Goal: Task Accomplishment & Management: Use online tool/utility

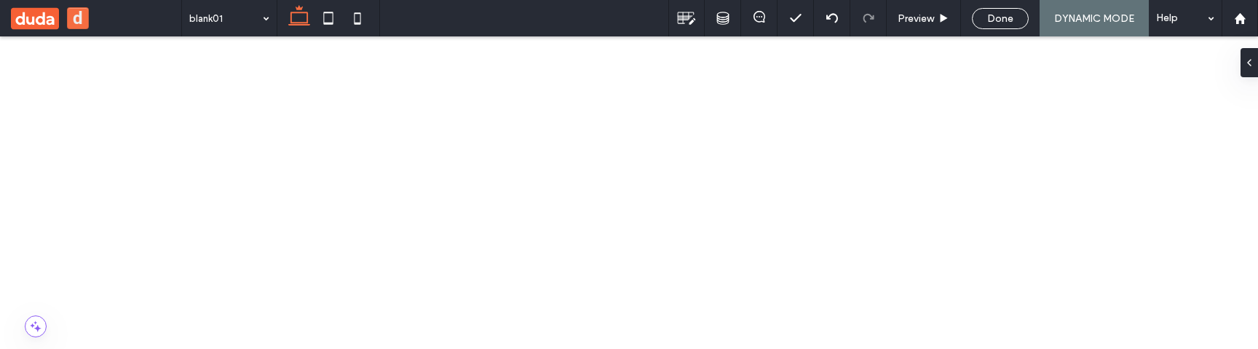
scroll to position [393, 0]
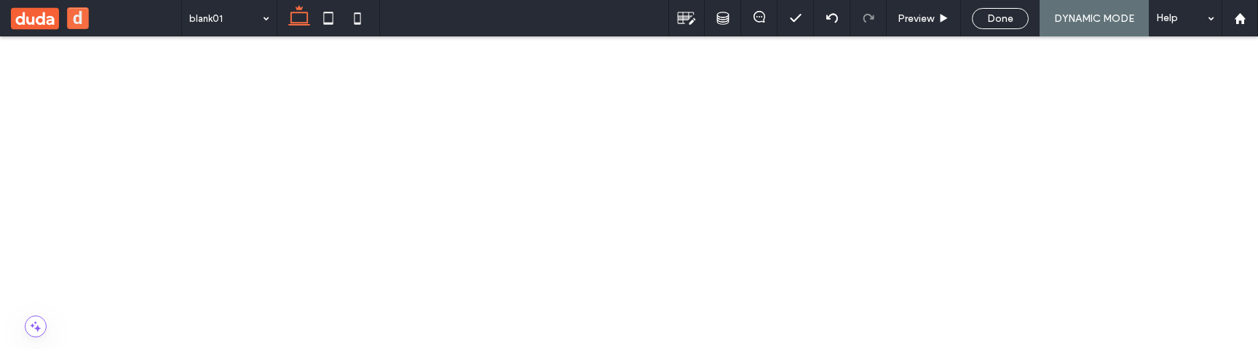
scroll to position [313, 0]
drag, startPoint x: 159, startPoint y: 859, endPoint x: 190, endPoint y: 926, distance: 73.6
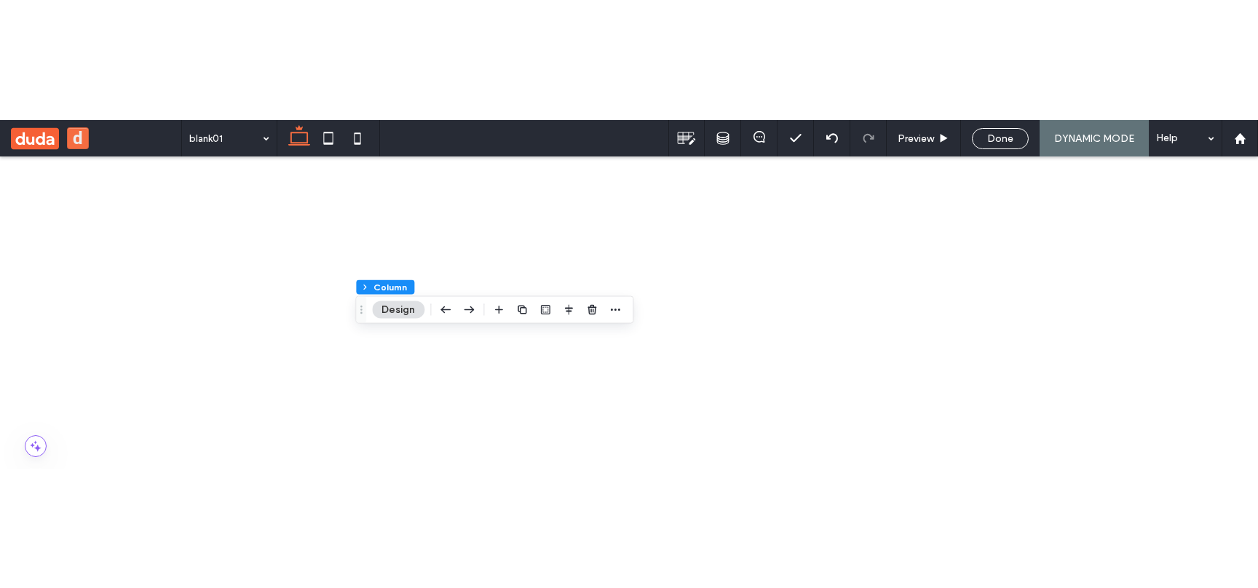
scroll to position [353, 0]
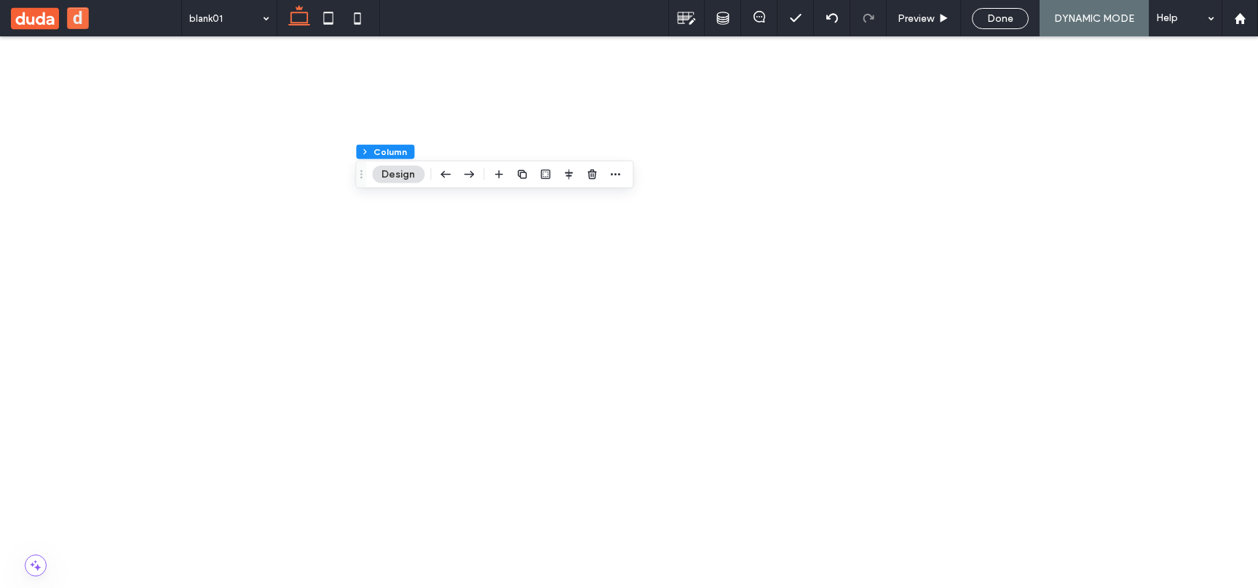
drag, startPoint x: 379, startPoint y: 1174, endPoint x: 400, endPoint y: 1159, distance: 25.6
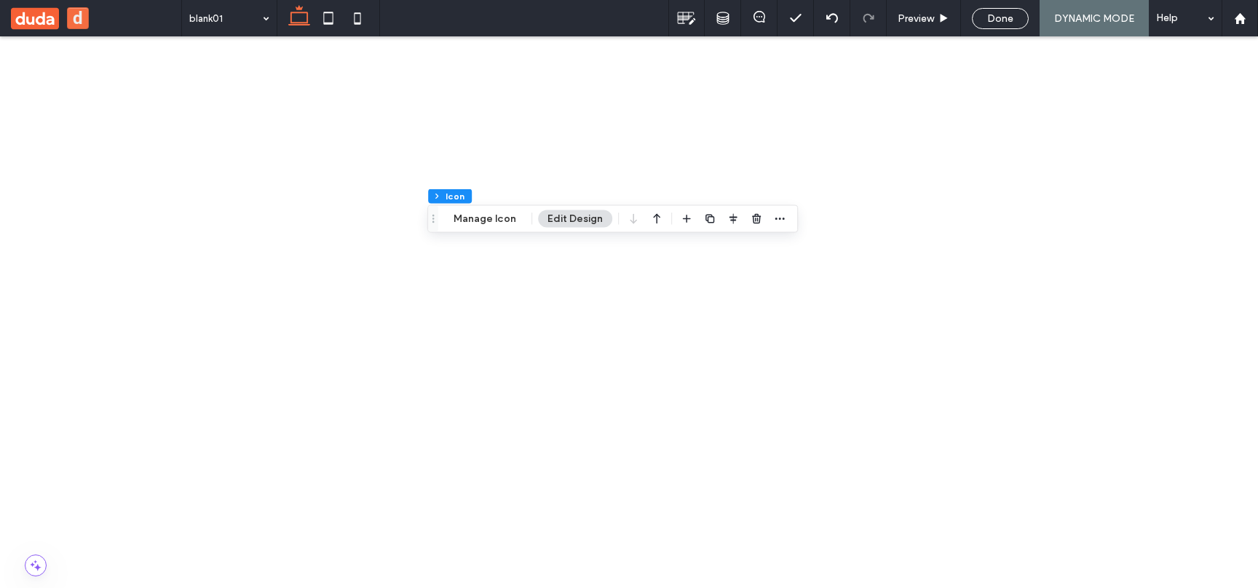
scroll to position [261, 0]
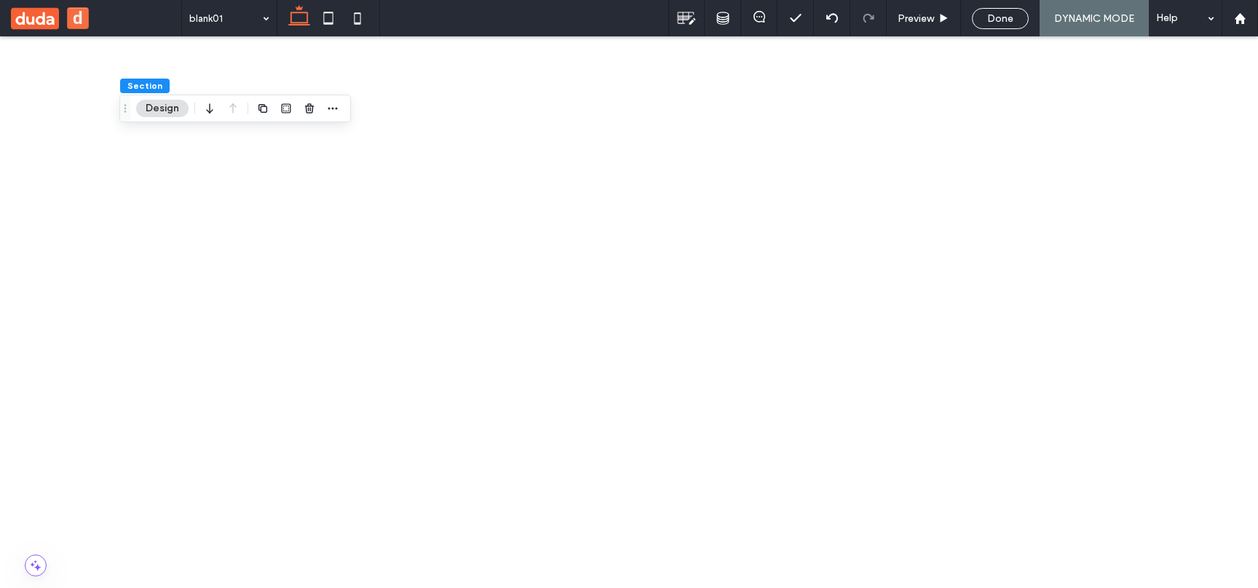
scroll to position [491, 0]
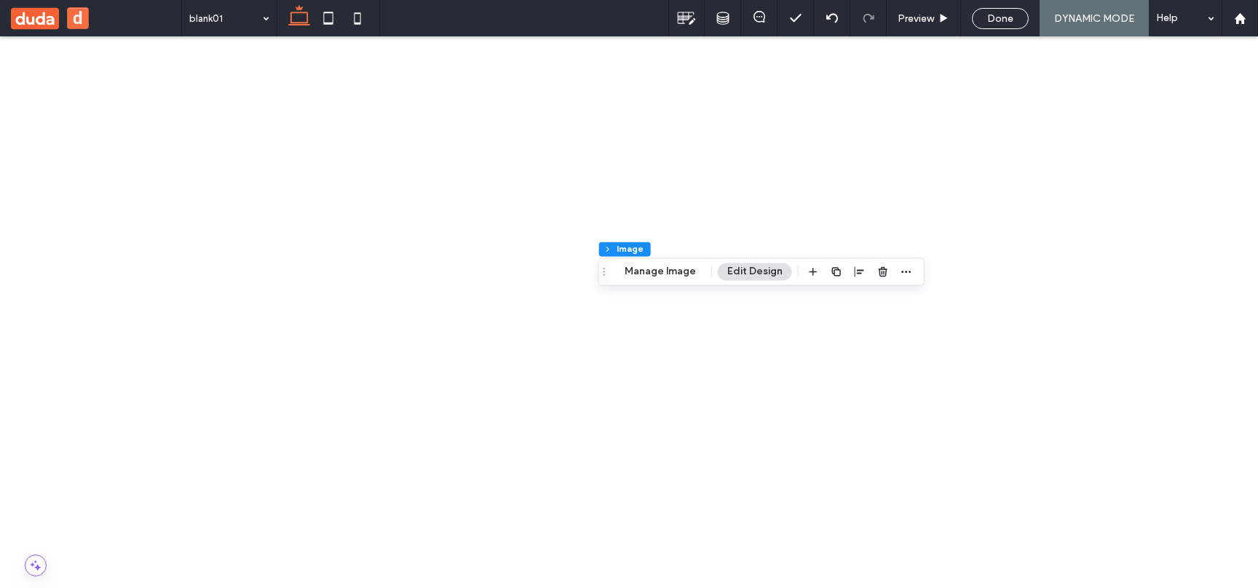
scroll to position [77, 0]
click at [636, 348] on icon at bounding box center [629, 508] width 15 height 15
type input "****"
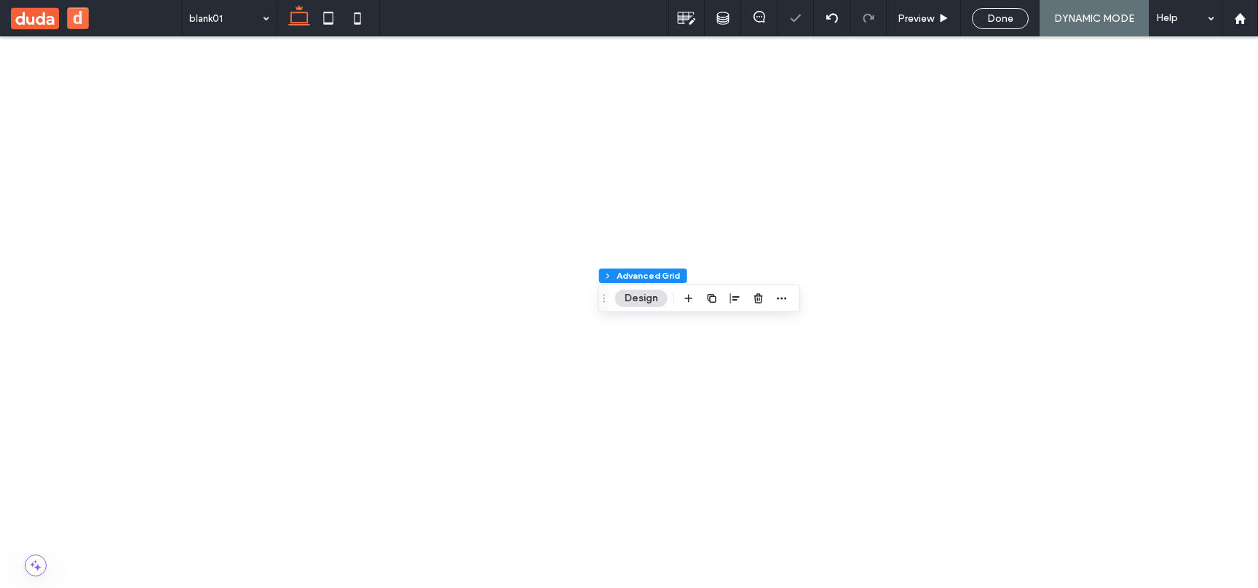
click at [636, 348] on icon at bounding box center [629, 508] width 15 height 15
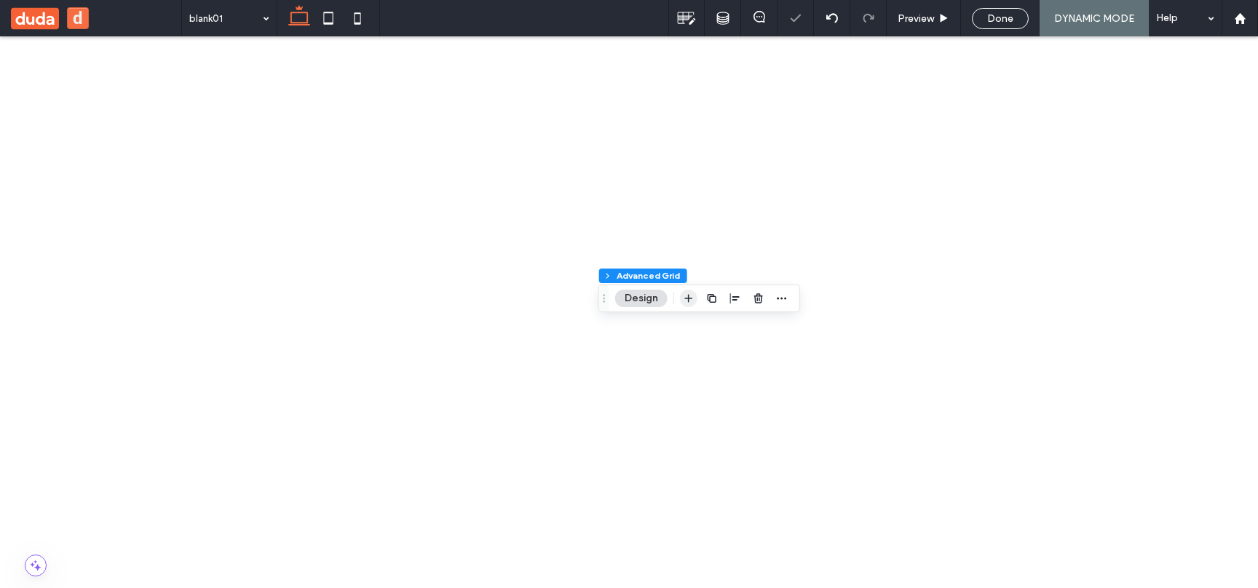
click at [685, 304] on icon "button" at bounding box center [689, 299] width 12 height 12
drag, startPoint x: 691, startPoint y: 1357, endPoint x: 620, endPoint y: 1403, distance: 84.2
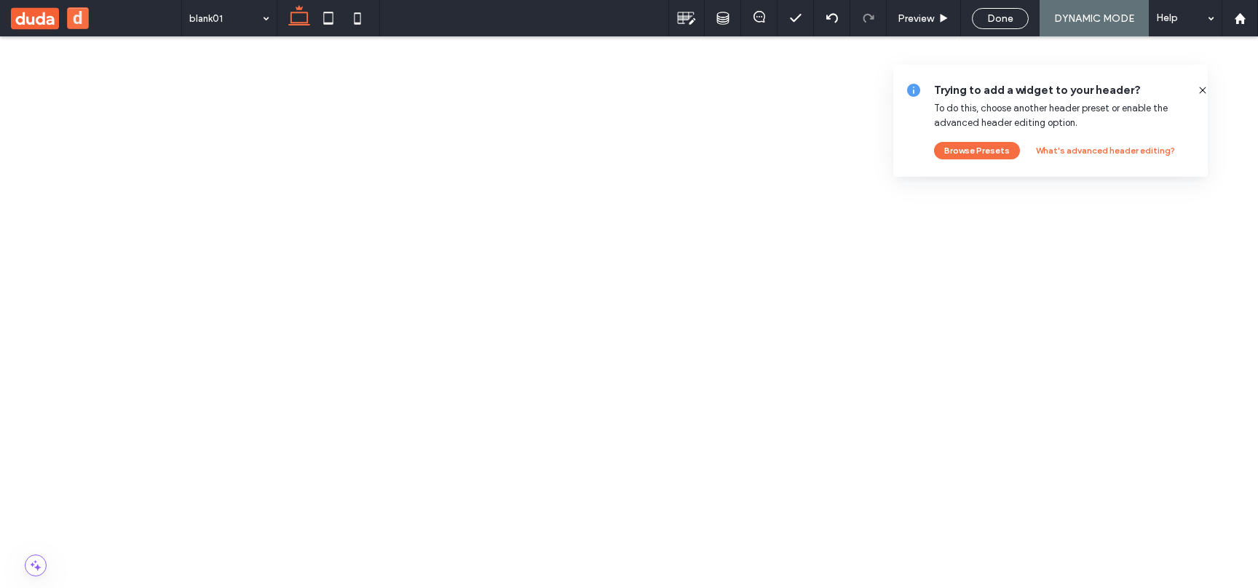
scroll to position [681, 0]
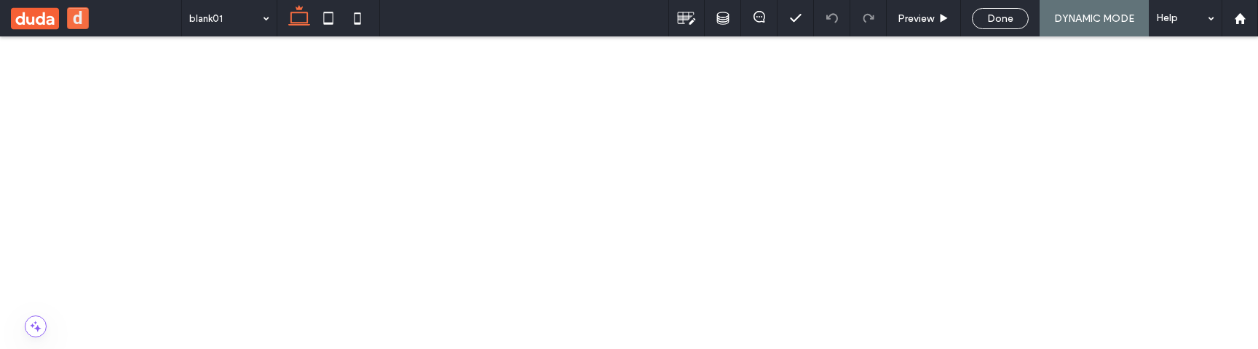
scroll to position [438, 0]
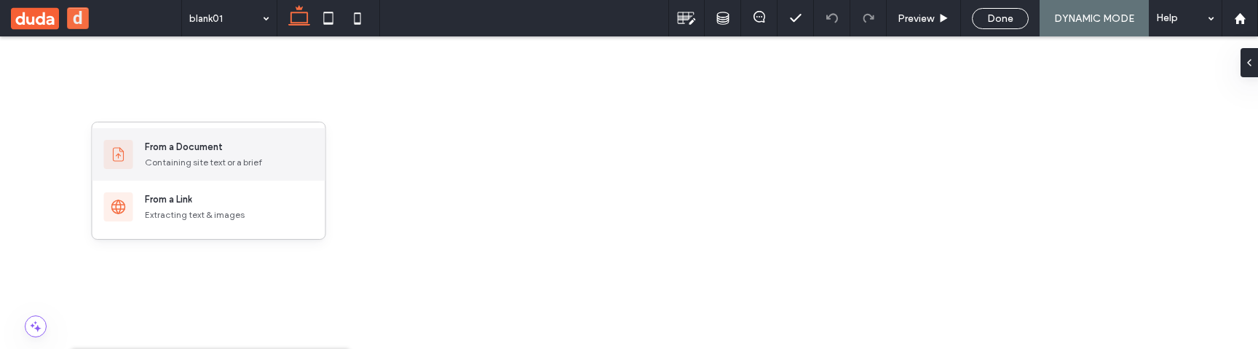
click at [244, 175] on div "From a Document Containing site text or a brief" at bounding box center [208, 154] width 233 height 52
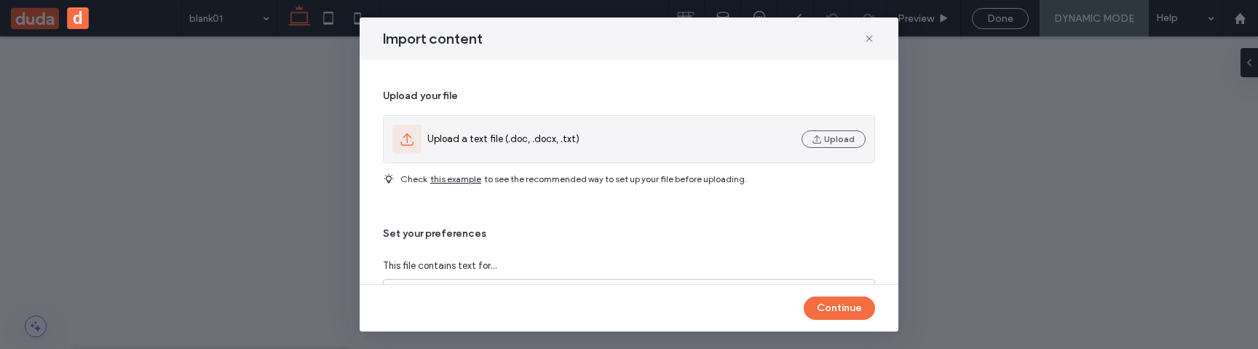
click at [525, 144] on span "Upload a text file (.doc, .docx, .txt)" at bounding box center [503, 139] width 152 height 15
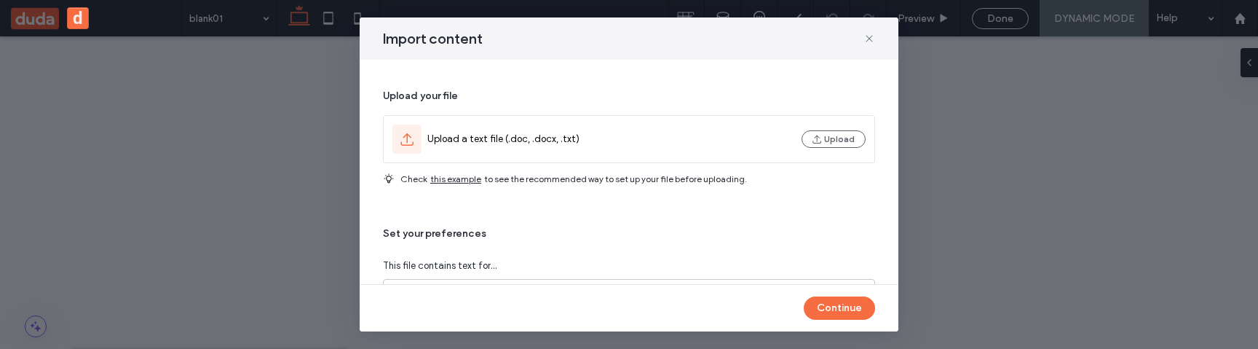
click at [459, 177] on span "this example" at bounding box center [455, 179] width 51 height 13
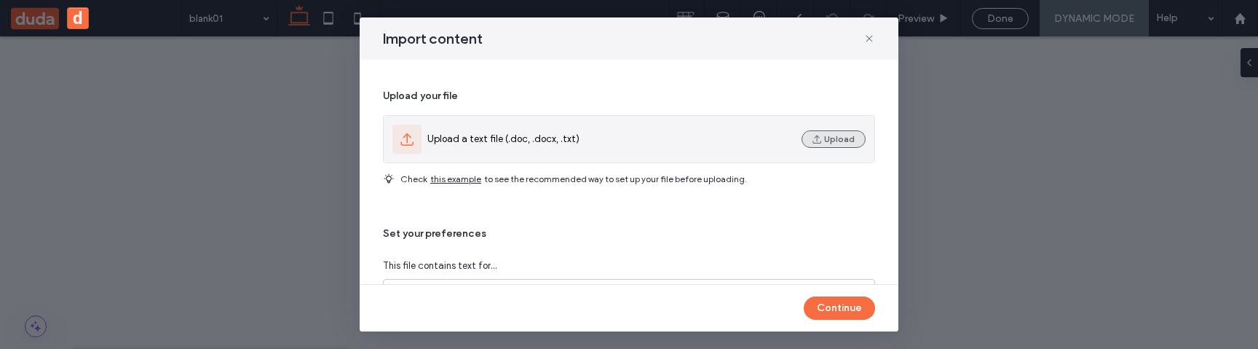
click at [830, 138] on button "Upload" at bounding box center [833, 138] width 64 height 17
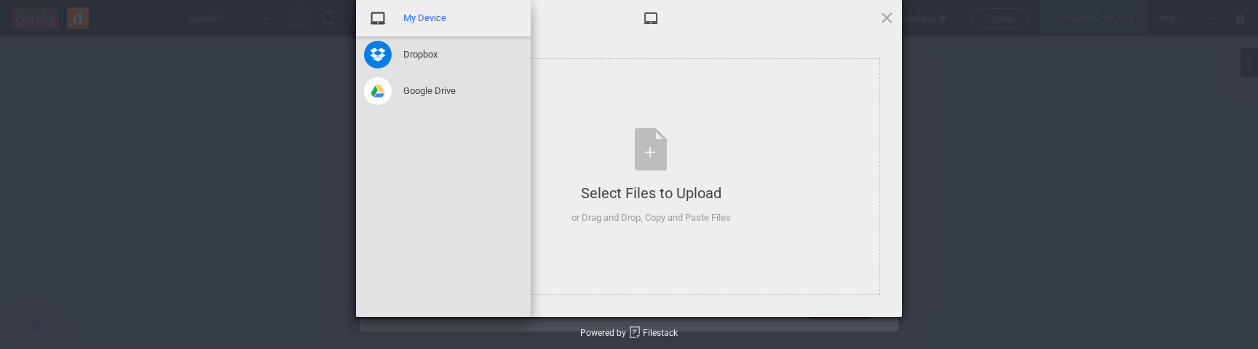
click at [427, 17] on span "My Device" at bounding box center [424, 18] width 43 height 13
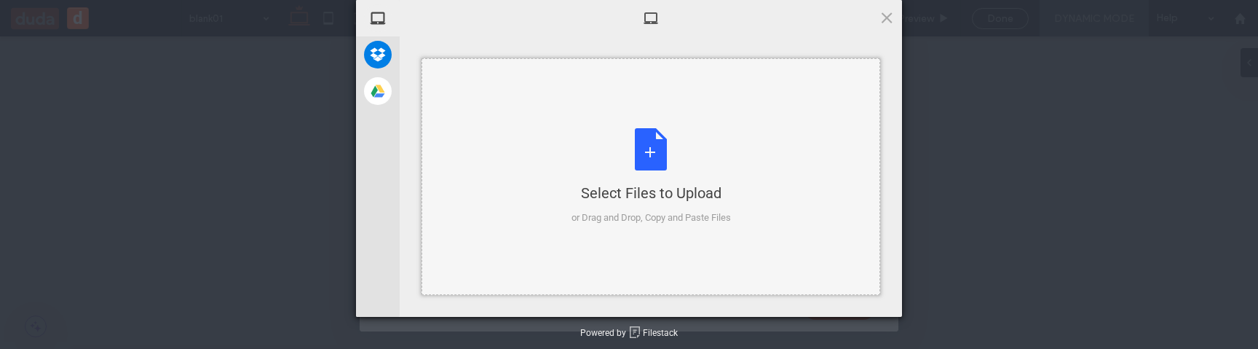
click at [605, 149] on div "Select Files to Upload or Drag and Drop, Copy and Paste Files" at bounding box center [650, 176] width 159 height 97
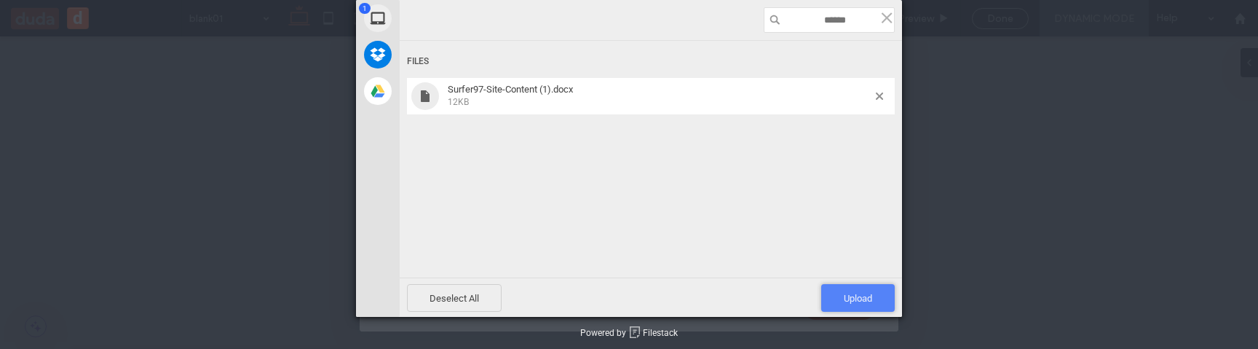
click at [849, 298] on span "Upload 1" at bounding box center [858, 298] width 28 height 11
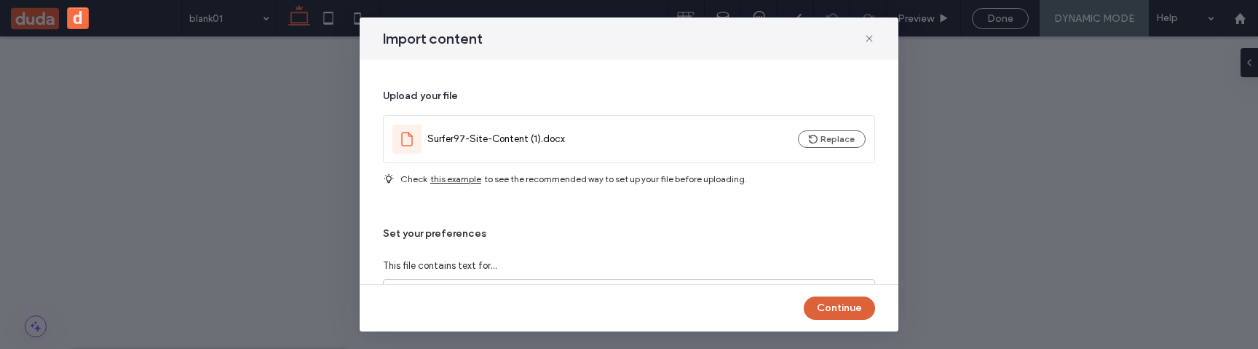
click at [841, 305] on button "Continue" at bounding box center [839, 307] width 71 height 23
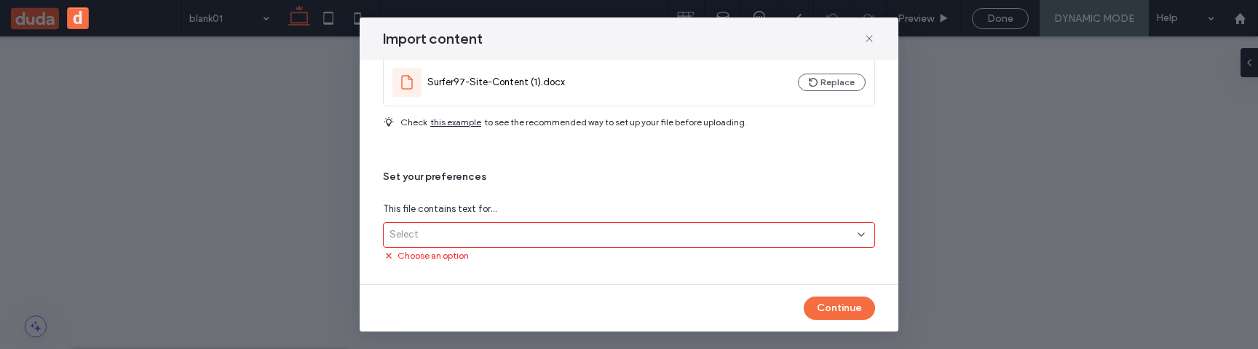
scroll to position [65, 0]
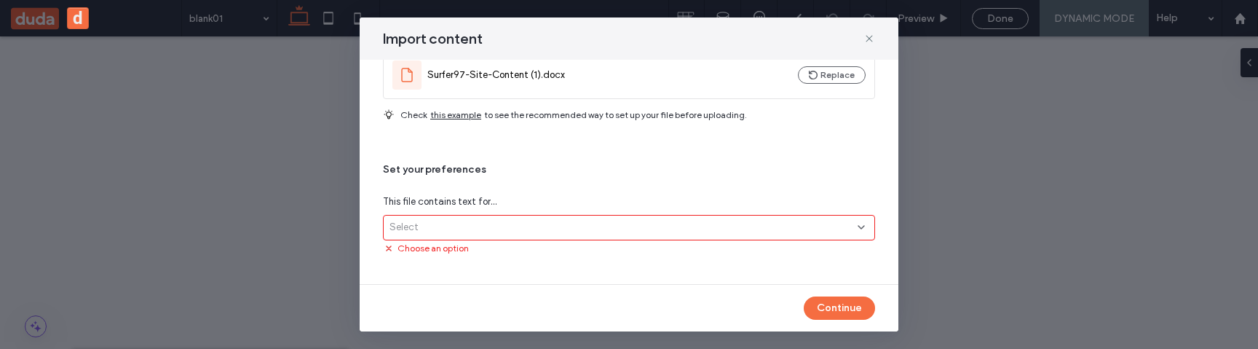
click at [678, 224] on div "Select" at bounding box center [623, 227] width 468 height 15
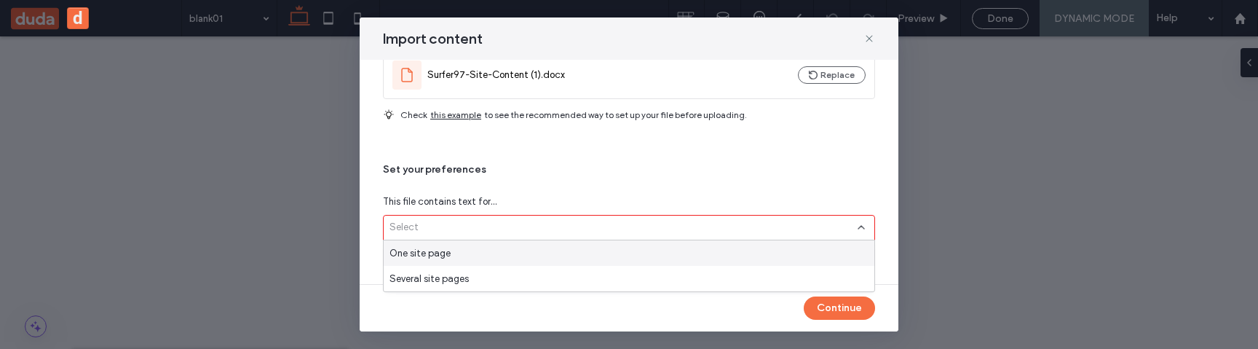
click at [576, 245] on div "One site page" at bounding box center [629, 252] width 491 height 25
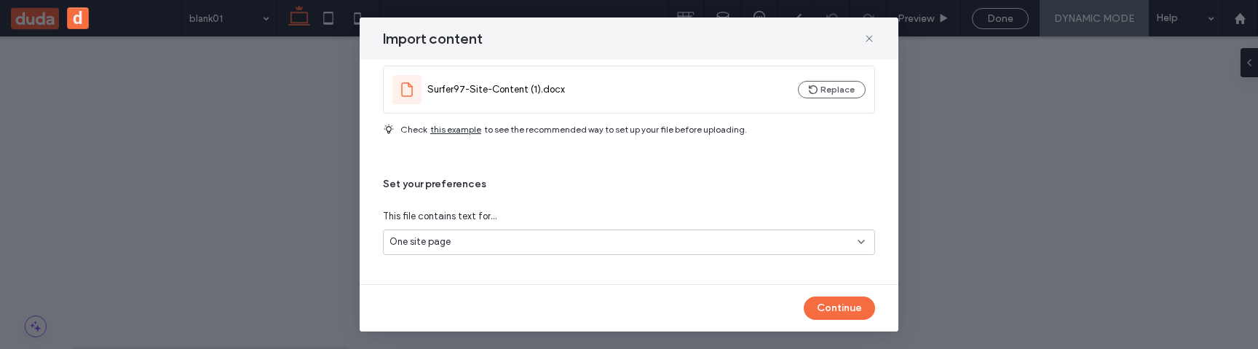
scroll to position [50, 0]
click at [835, 317] on button "Continue" at bounding box center [839, 307] width 71 height 23
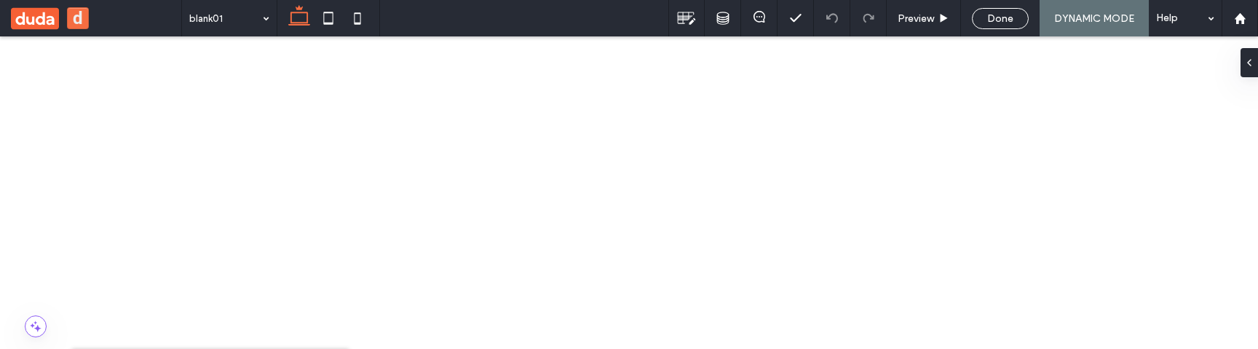
scroll to position [1796, 0]
drag, startPoint x: 90, startPoint y: 926, endPoint x: 280, endPoint y: 772, distance: 245.3
drag, startPoint x: 156, startPoint y: 153, endPoint x: 274, endPoint y: 173, distance: 120.3
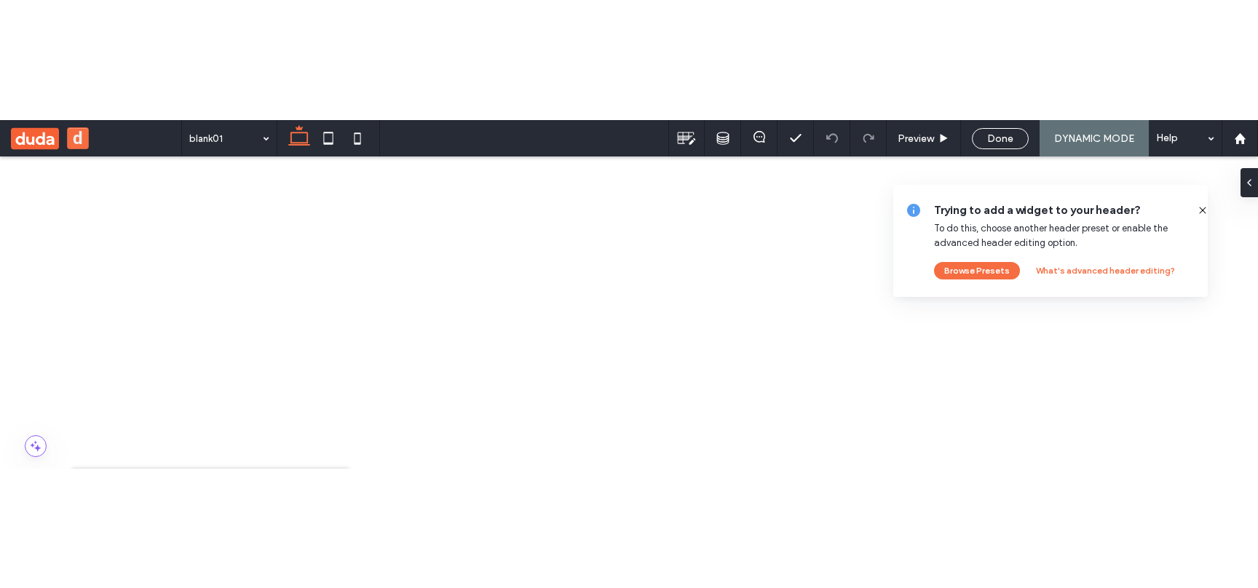
scroll to position [0, 0]
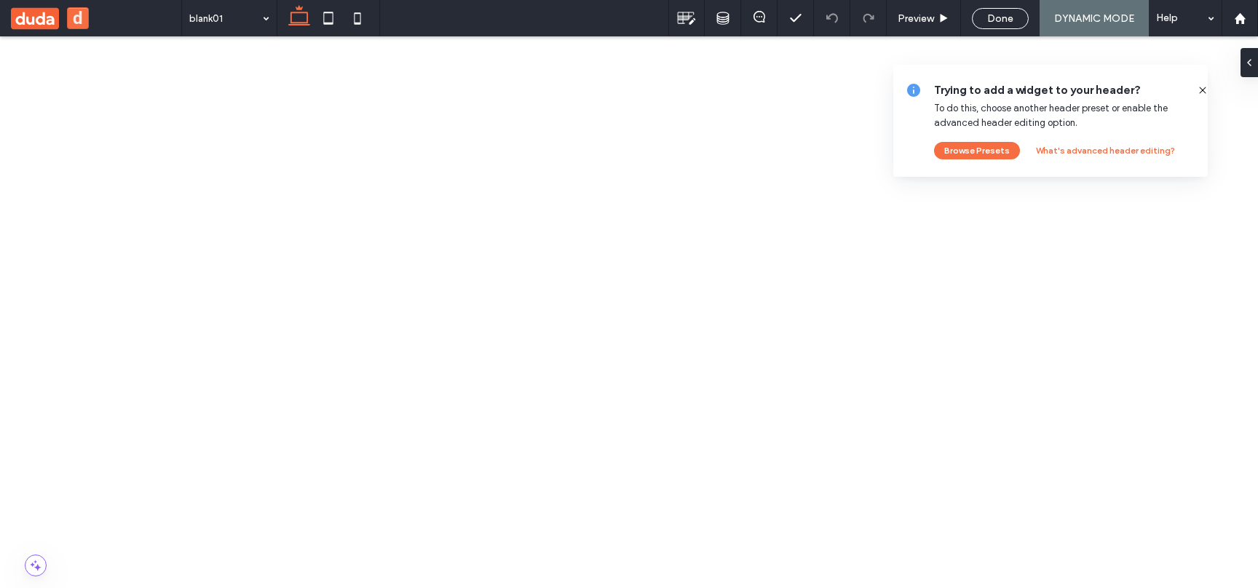
click at [1186, 97] on div at bounding box center [1196, 90] width 23 height 16
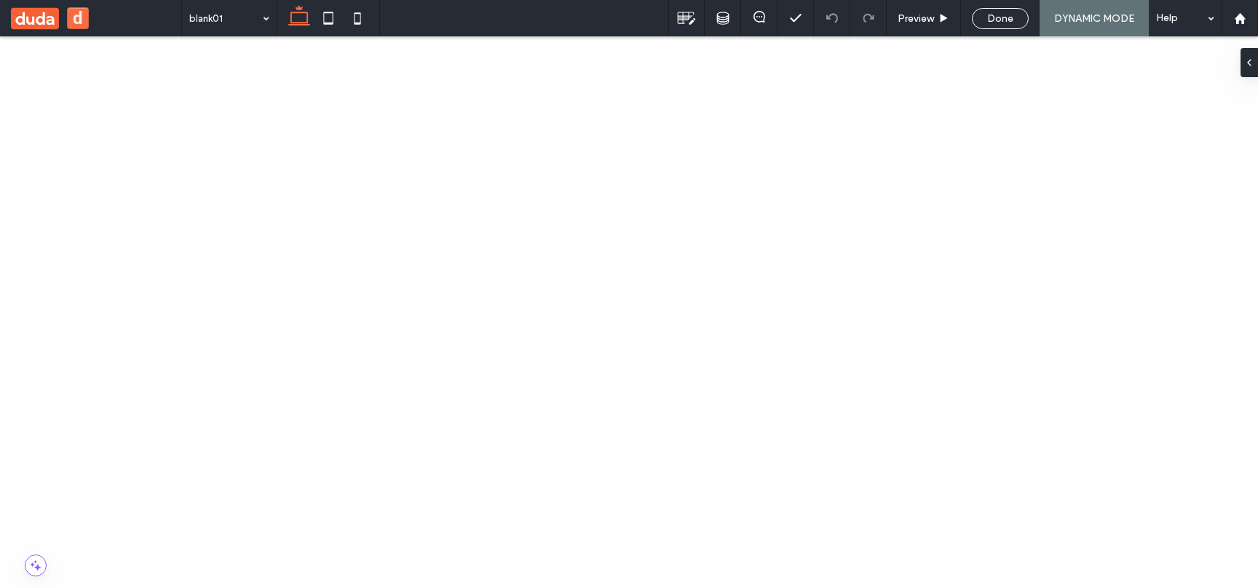
drag, startPoint x: 399, startPoint y: 1200, endPoint x: 454, endPoint y: 1166, distance: 65.0
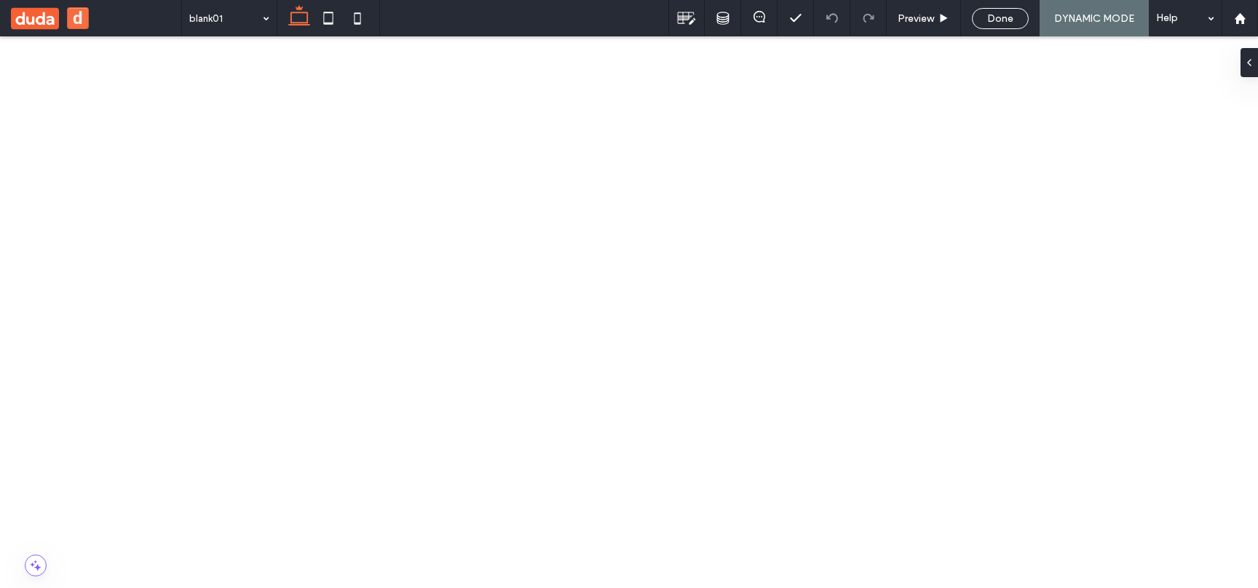
drag, startPoint x: 451, startPoint y: 1261, endPoint x: 505, endPoint y: 1261, distance: 54.6
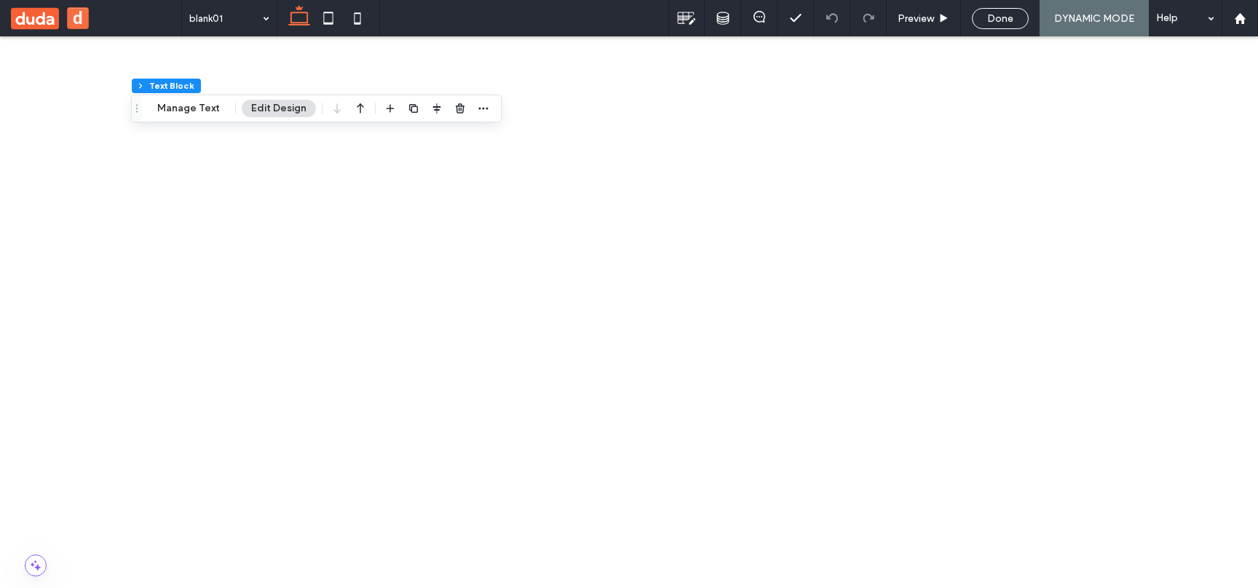
scroll to position [371, 0]
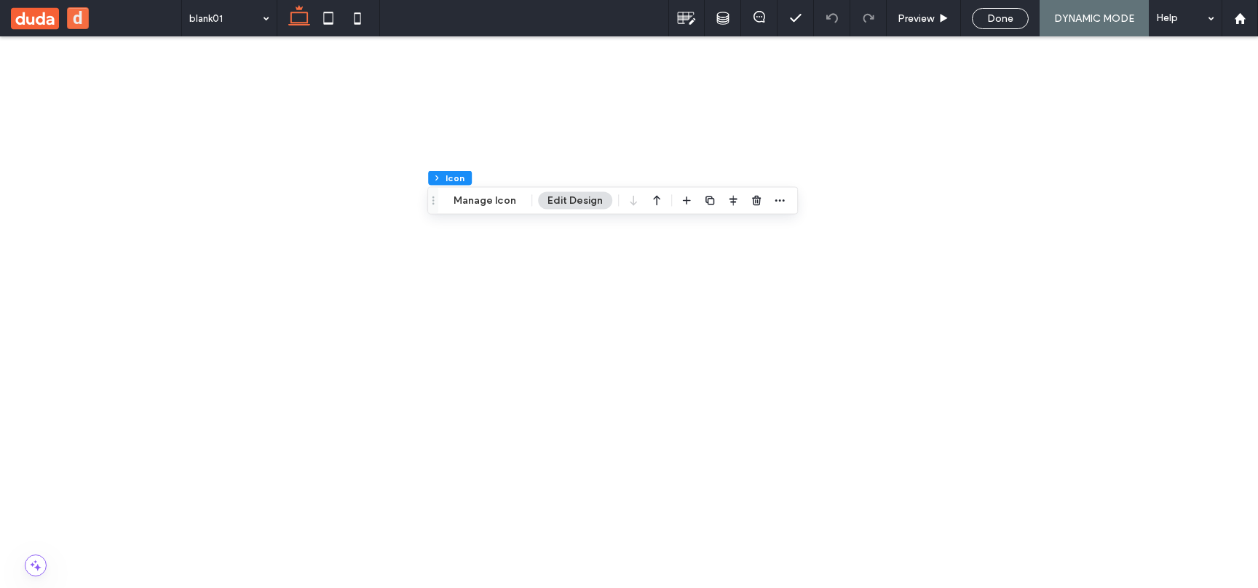
scroll to position [39, 0]
drag, startPoint x: 379, startPoint y: 1152, endPoint x: 378, endPoint y: 1114, distance: 38.6
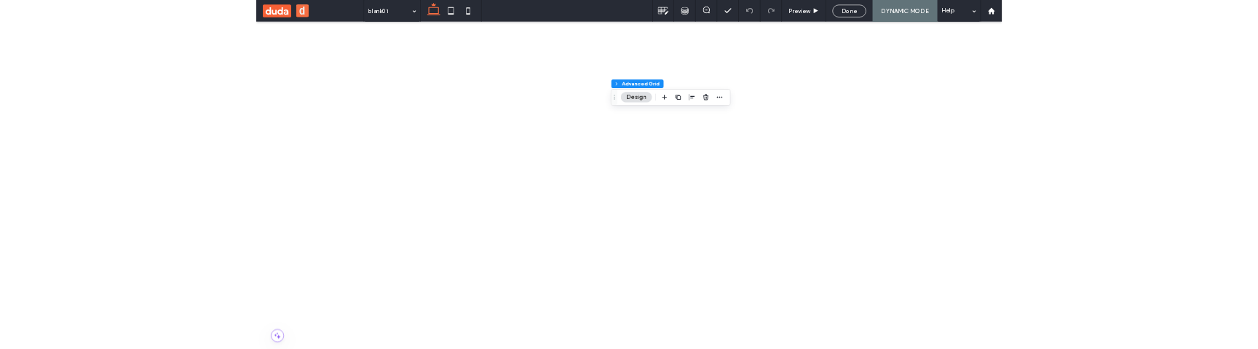
scroll to position [79, 0]
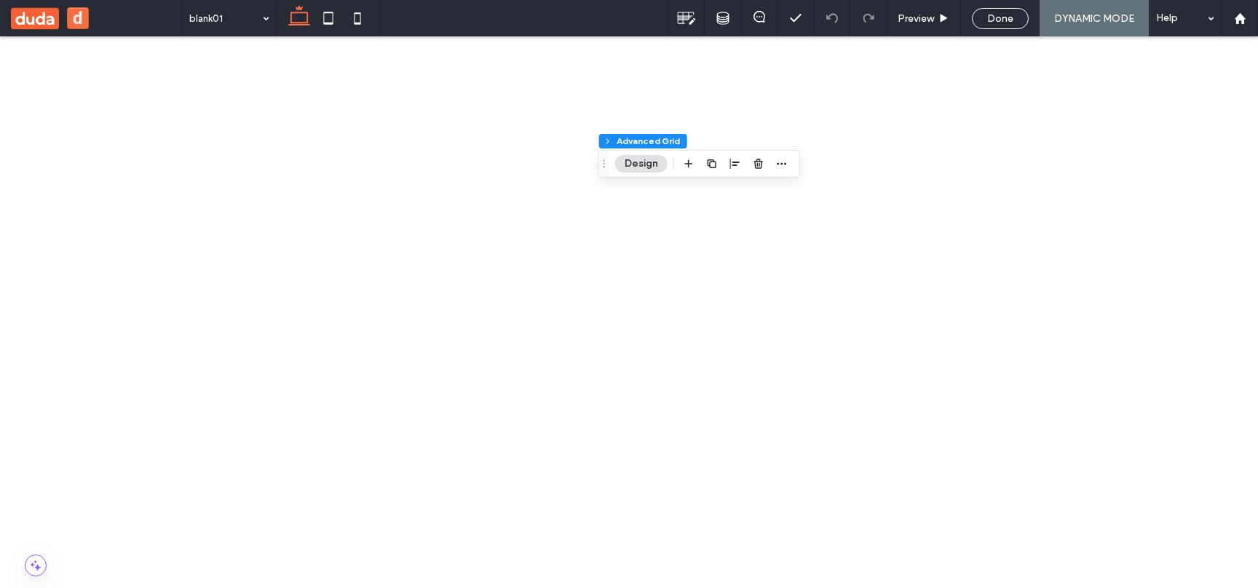
drag, startPoint x: 702, startPoint y: 1234, endPoint x: 666, endPoint y: 1222, distance: 38.4
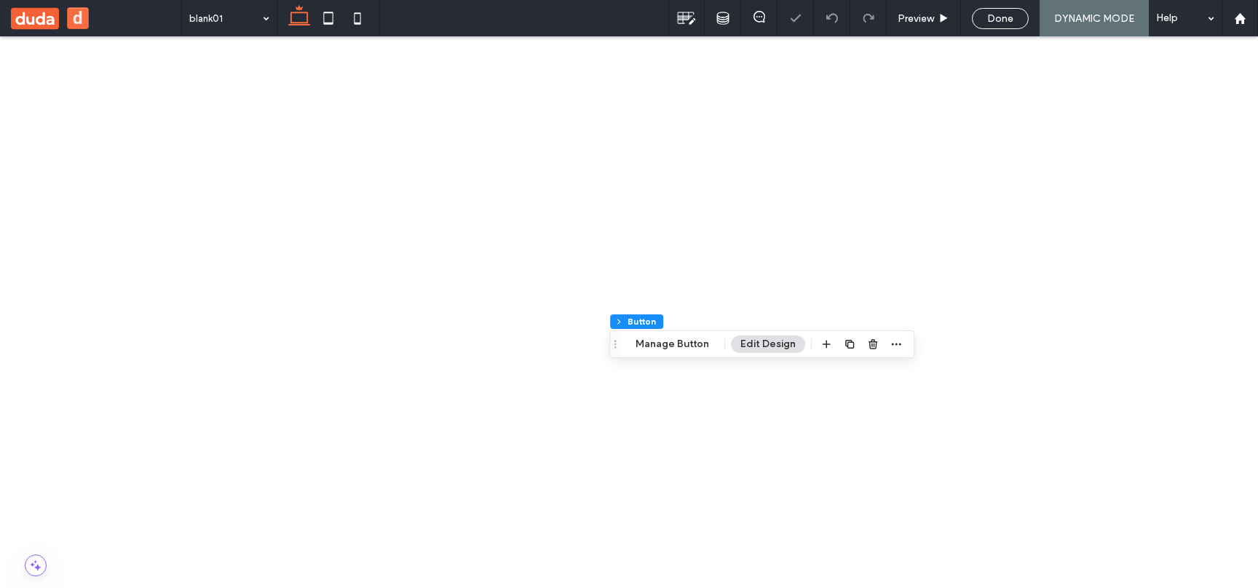
type input "**"
drag, startPoint x: 638, startPoint y: 1297, endPoint x: 635, endPoint y: 1267, distance: 30.0
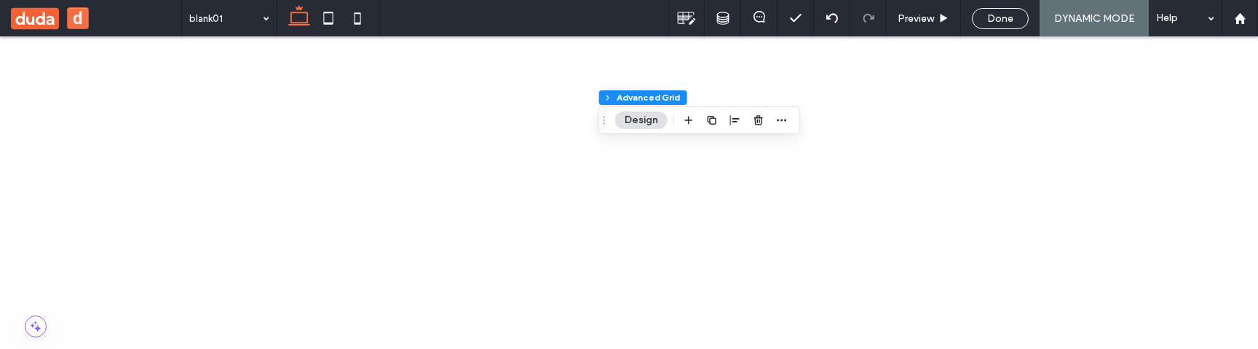
scroll to position [673, 0]
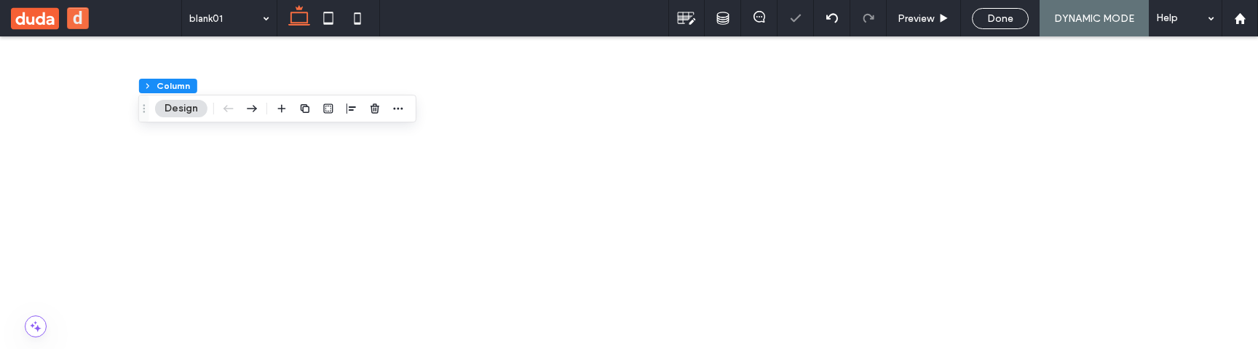
click at [622, 94] on icon at bounding box center [629, 86] width 15 height 15
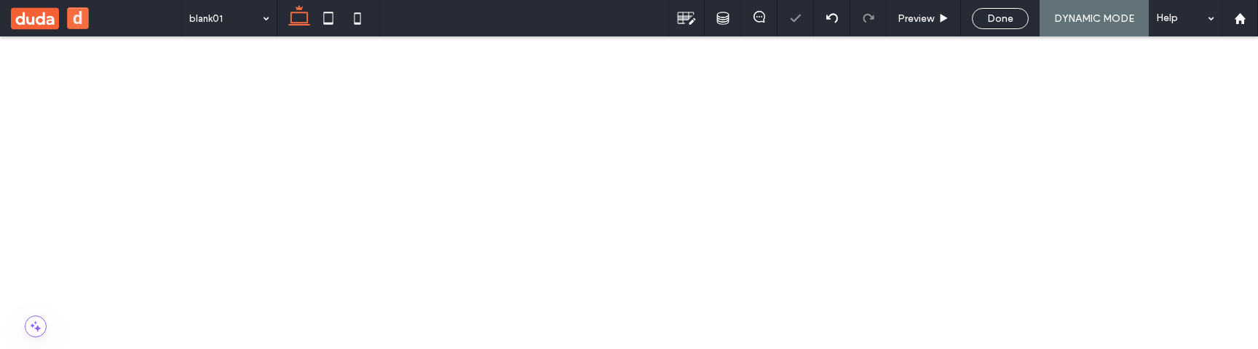
type input "*******"
type input "**"
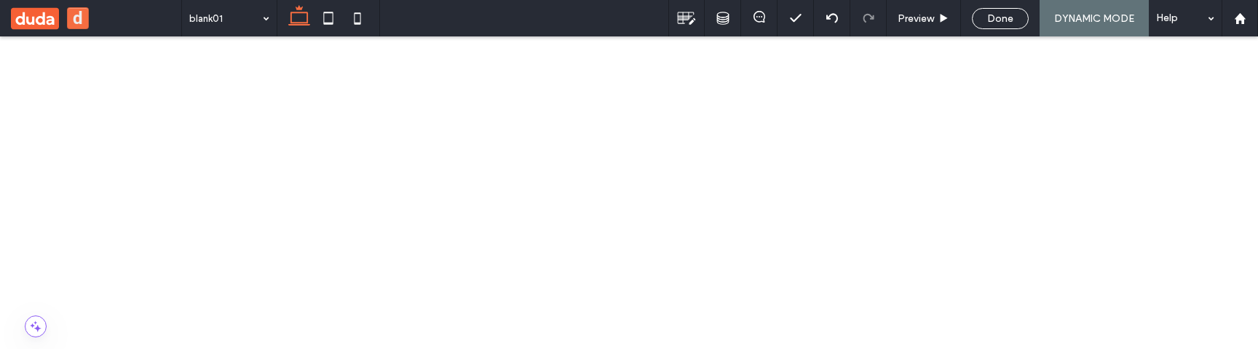
type input "*******"
type input "**"
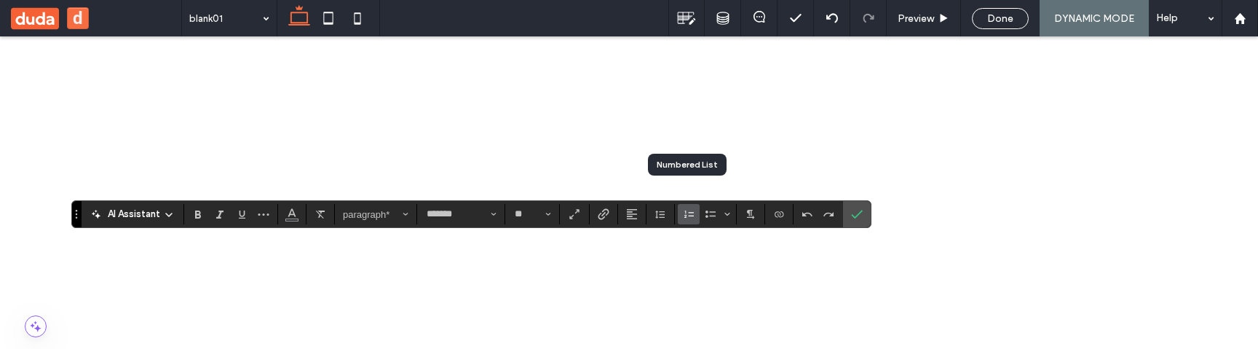
scroll to position [653, 0]
drag, startPoint x: 276, startPoint y: 914, endPoint x: 59, endPoint y: 897, distance: 217.6
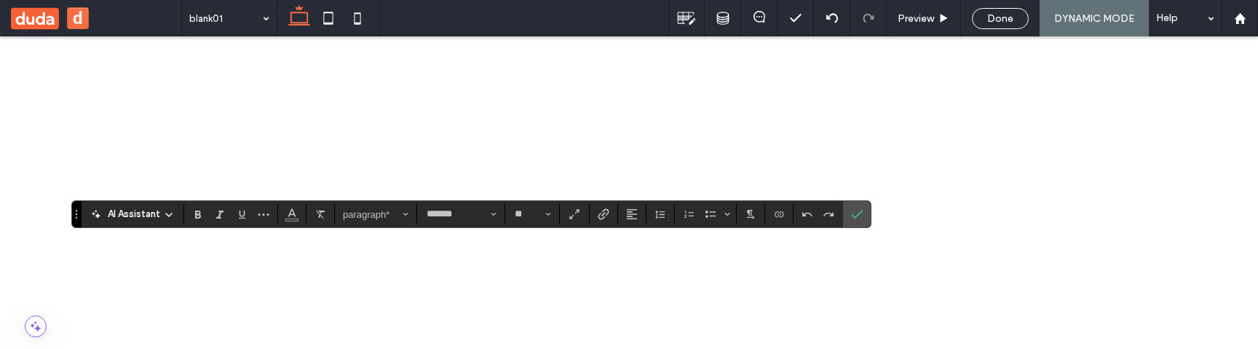
click at [583, 218] on label "Text scaling - so text proportions will adjust dynamically as visitors’ screen …" at bounding box center [574, 214] width 23 height 20
click at [579, 218] on label "Text scaling - so text proportions will adjust dynamically as visitors’ screen …" at bounding box center [574, 214] width 23 height 20
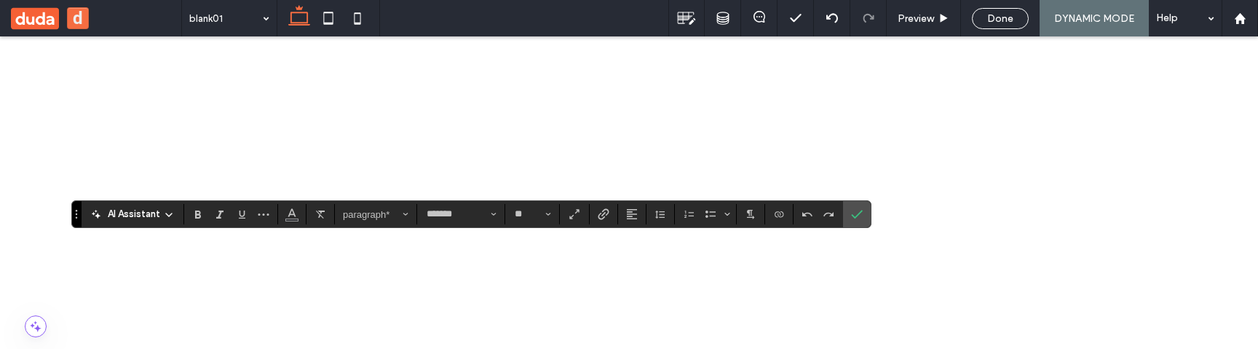
click at [536, 213] on input "**" at bounding box center [527, 214] width 29 height 12
click at [539, 298] on label "11" at bounding box center [530, 300] width 44 height 21
type input "**"
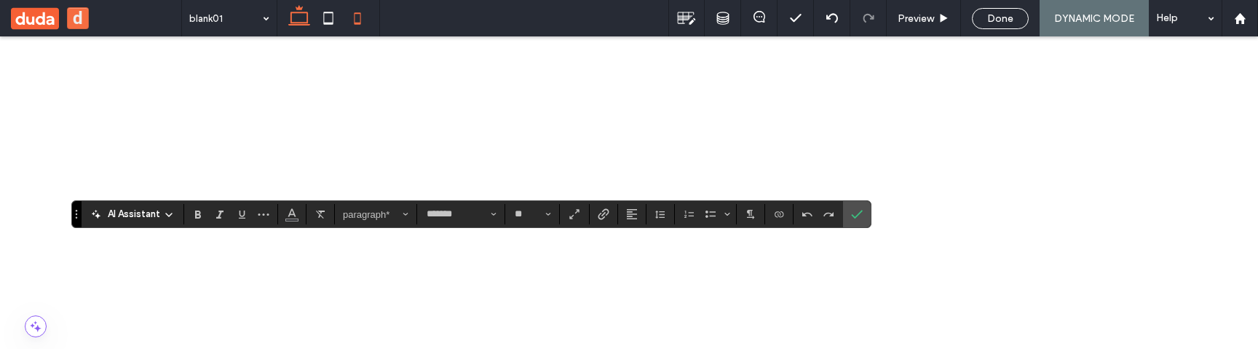
click at [351, 20] on icon at bounding box center [357, 18] width 29 height 29
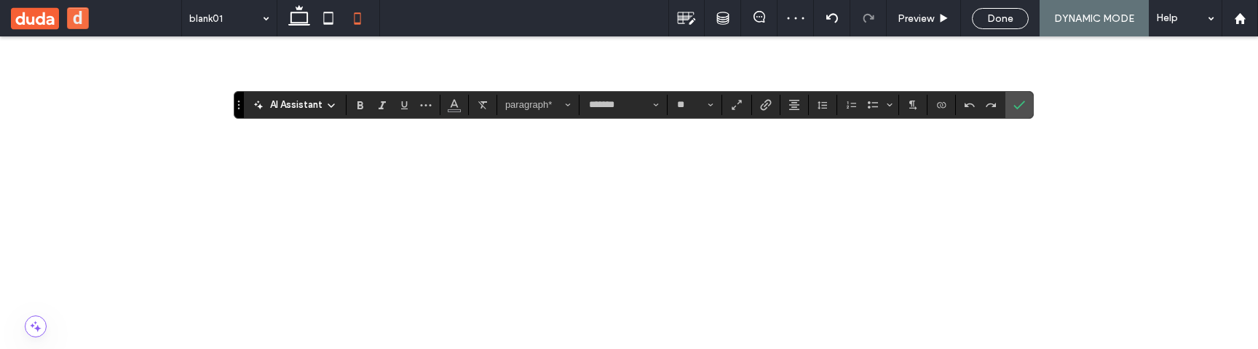
type input "*"
click at [710, 100] on span "Size" at bounding box center [710, 104] width 6 height 19
click at [703, 237] on label "14" at bounding box center [692, 233] width 44 height 21
type input "**"
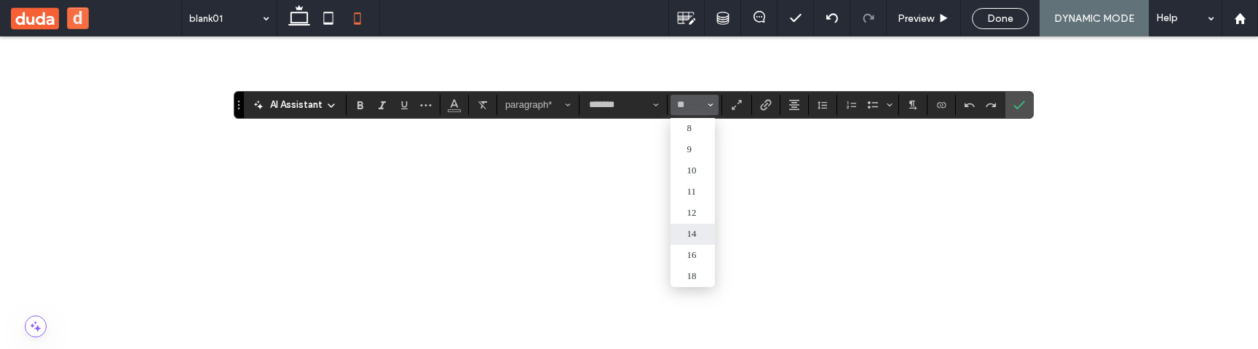
scroll to position [1029, 0]
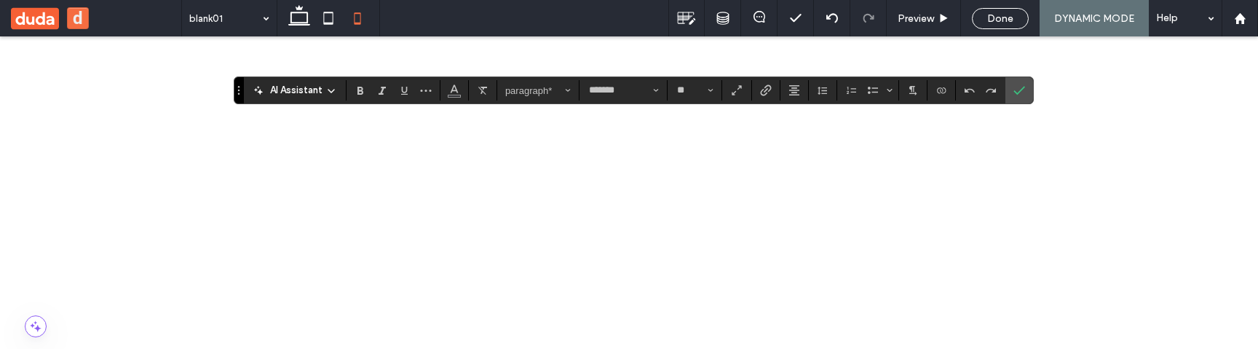
drag, startPoint x: 164, startPoint y: 806, endPoint x: 186, endPoint y: 833, distance: 35.1
click at [537, 90] on span "paragraph*" at bounding box center [533, 90] width 57 height 11
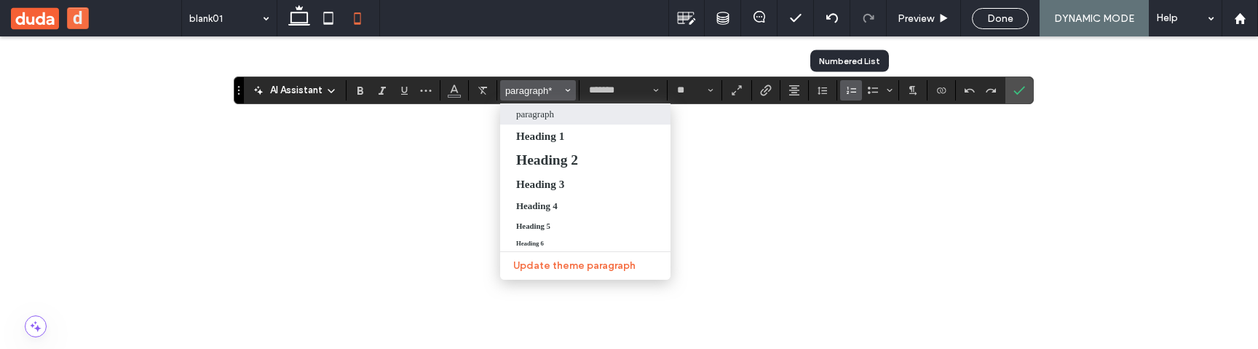
click at [852, 92] on use "Numbered List" at bounding box center [850, 90] width 9 height 7
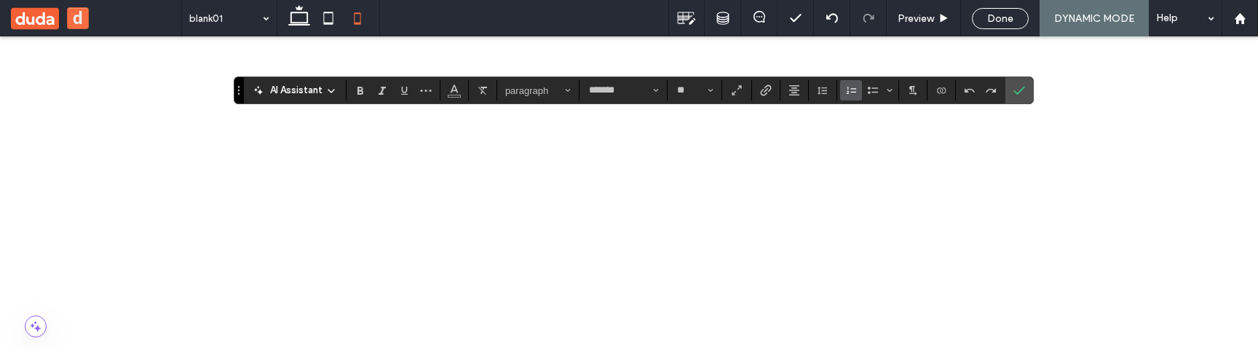
scroll to position [1044, 0]
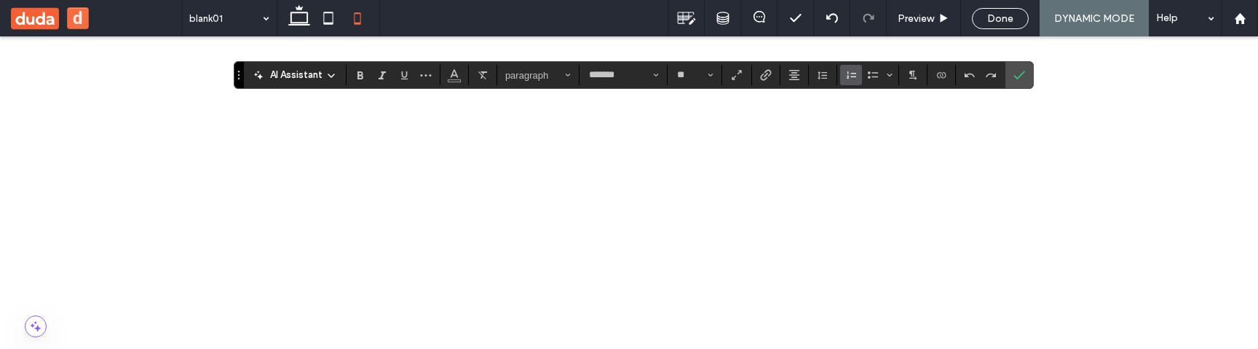
type input "**"
click at [822, 72] on icon "Line Height" at bounding box center [823, 75] width 12 height 12
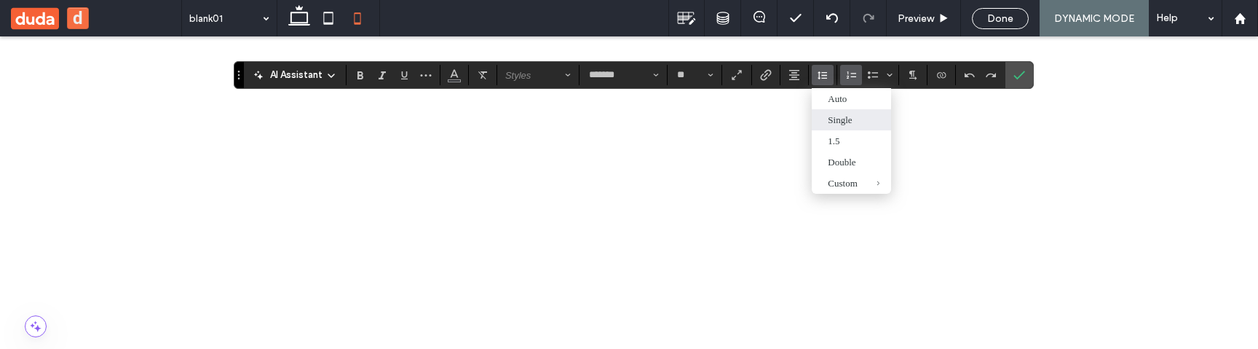
click at [853, 76] on icon "Numbered List" at bounding box center [851, 75] width 12 height 12
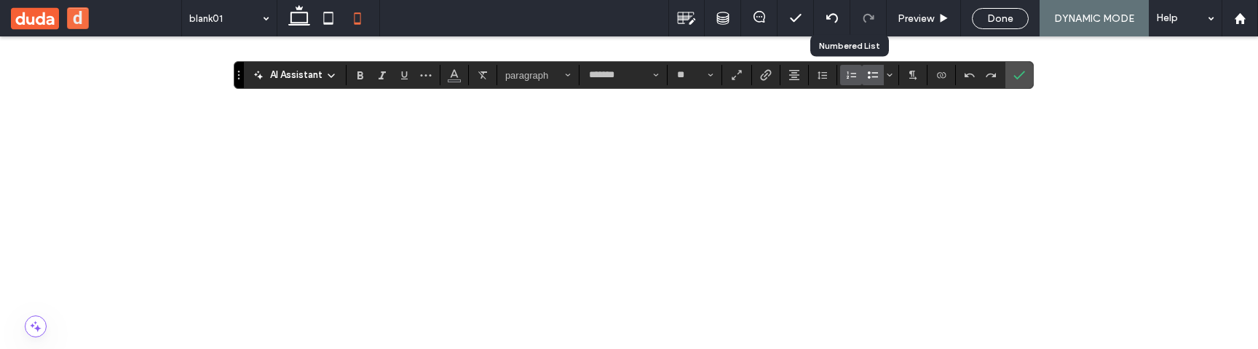
click at [875, 76] on icon "Bulleted List" at bounding box center [873, 75] width 12 height 12
click at [890, 76] on icon "Bulleted list menu" at bounding box center [889, 75] width 9 height 9
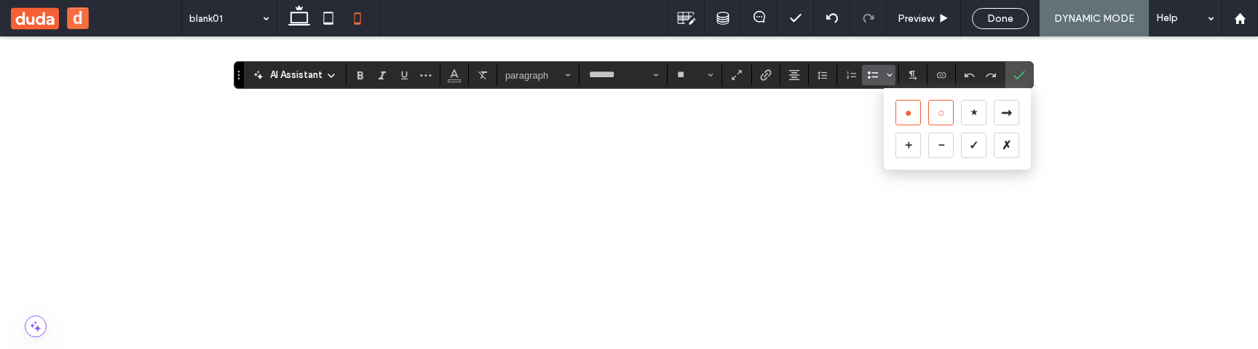
click at [943, 123] on div "○" at bounding box center [940, 112] width 25 height 25
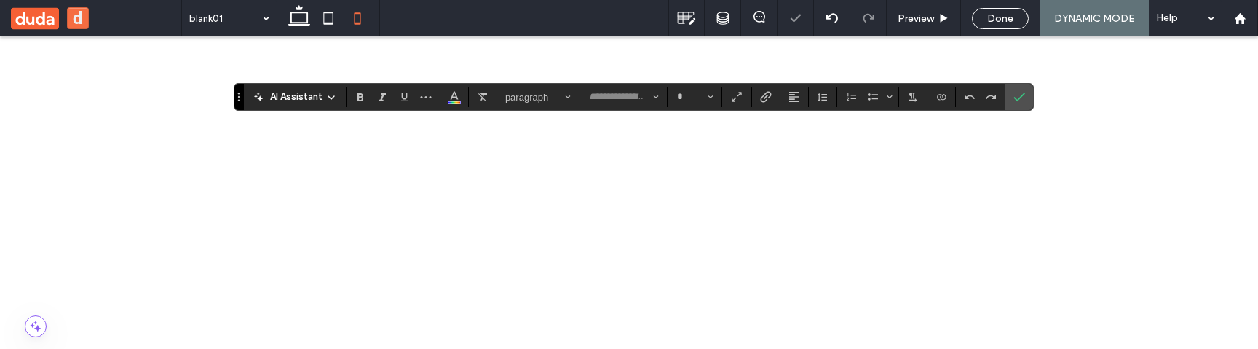
type input "*******"
click at [893, 97] on section at bounding box center [868, 97] width 62 height 20
click at [887, 100] on icon "Bulleted list menu" at bounding box center [889, 96] width 9 height 9
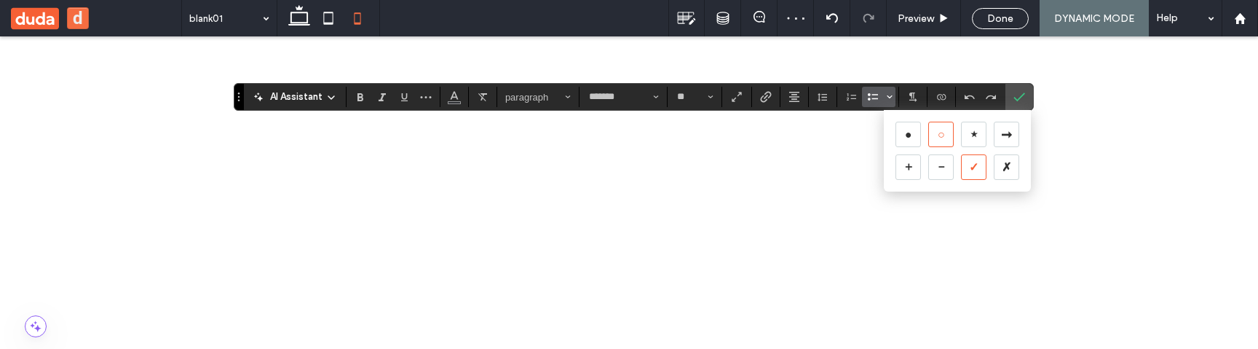
click at [964, 170] on div "✓" at bounding box center [973, 166] width 25 height 25
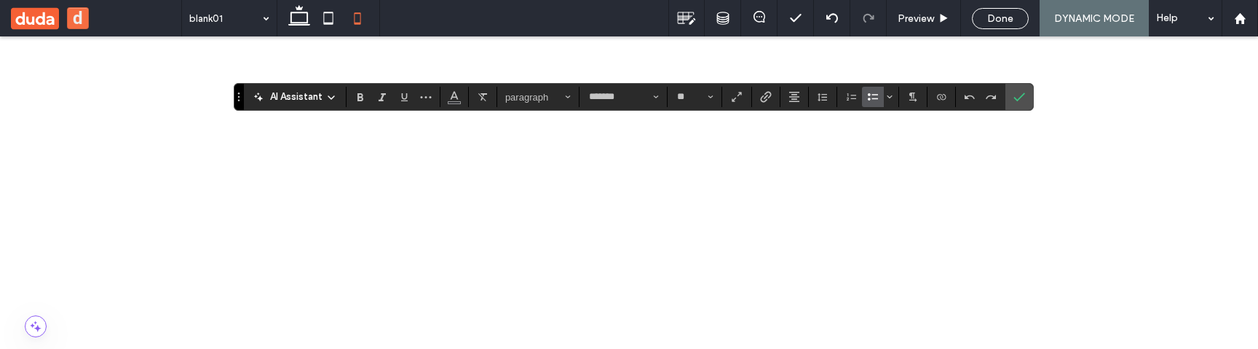
type input "**"
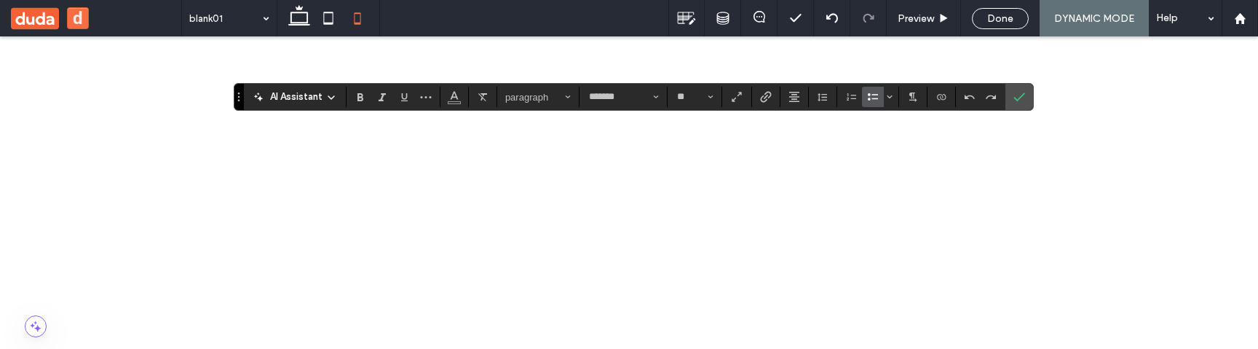
click at [760, 100] on icon "Link" at bounding box center [766, 97] width 12 height 12
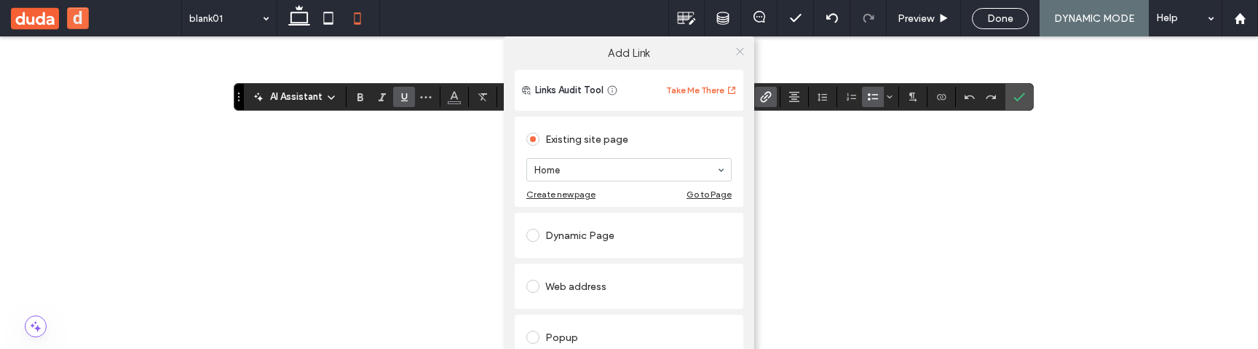
click at [736, 50] on use at bounding box center [739, 50] width 7 height 7
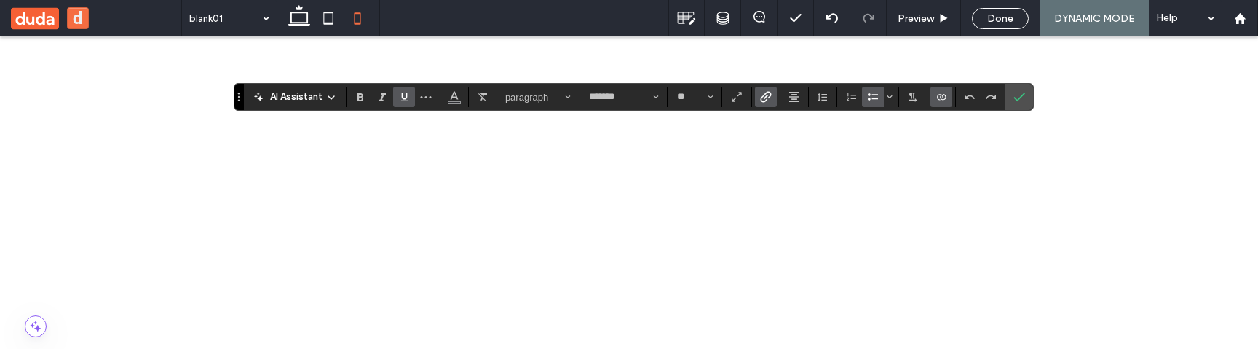
click at [943, 97] on icon "Connect To Data" at bounding box center [941, 97] width 12 height 12
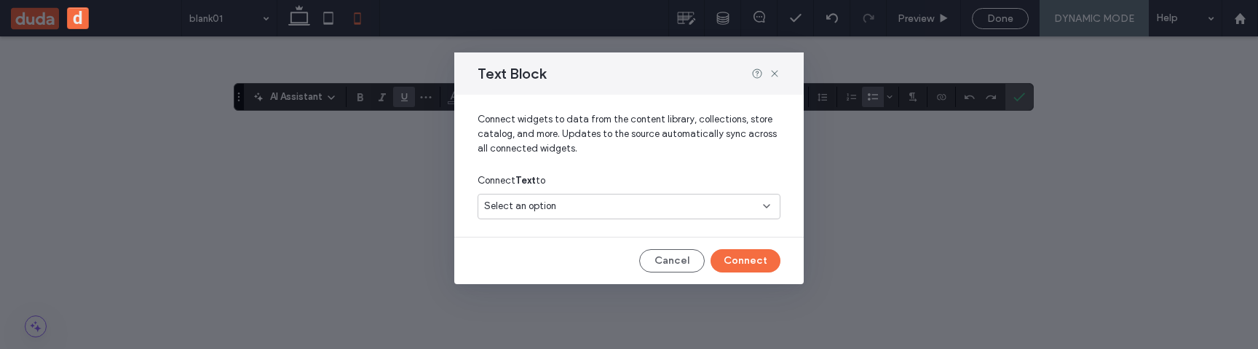
click at [587, 221] on div "Select an option" at bounding box center [628, 209] width 303 height 31
click at [600, 209] on div "Select an option" at bounding box center [620, 206] width 272 height 15
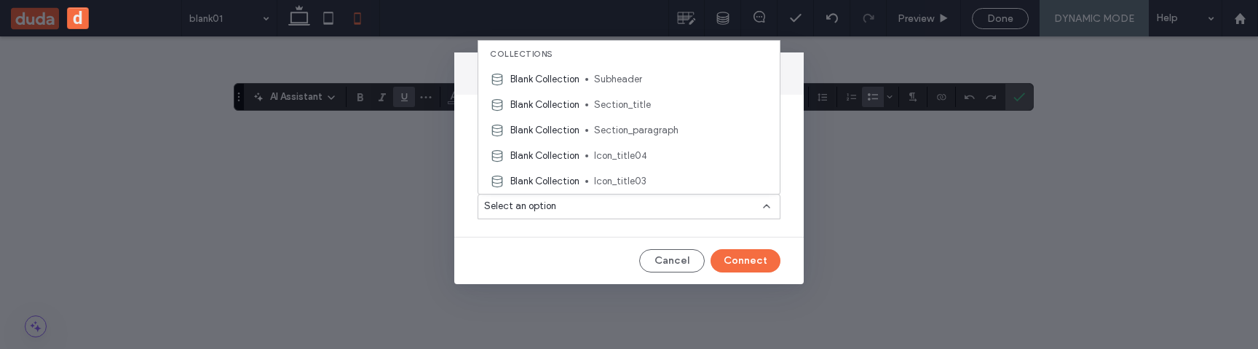
click at [448, 130] on div "Text Block Connect widgets to data from the content library, collections, store…" at bounding box center [629, 174] width 1258 height 349
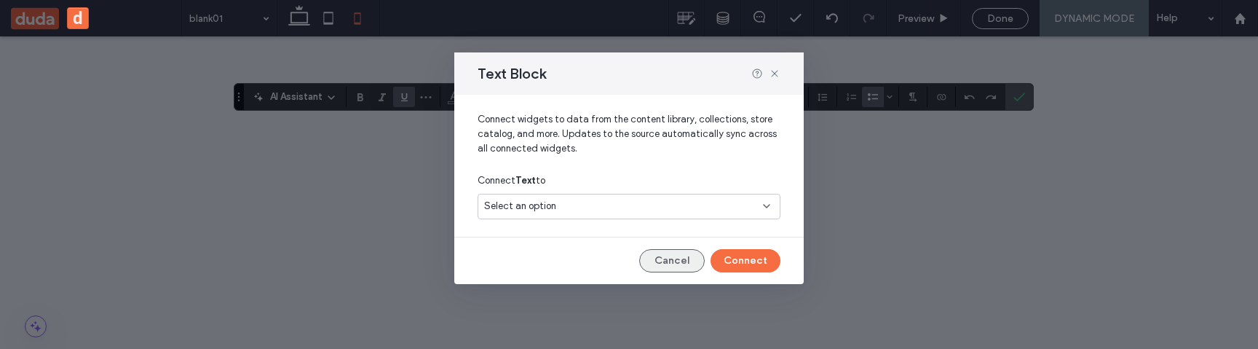
click at [689, 263] on button "Cancel" at bounding box center [672, 260] width 66 height 23
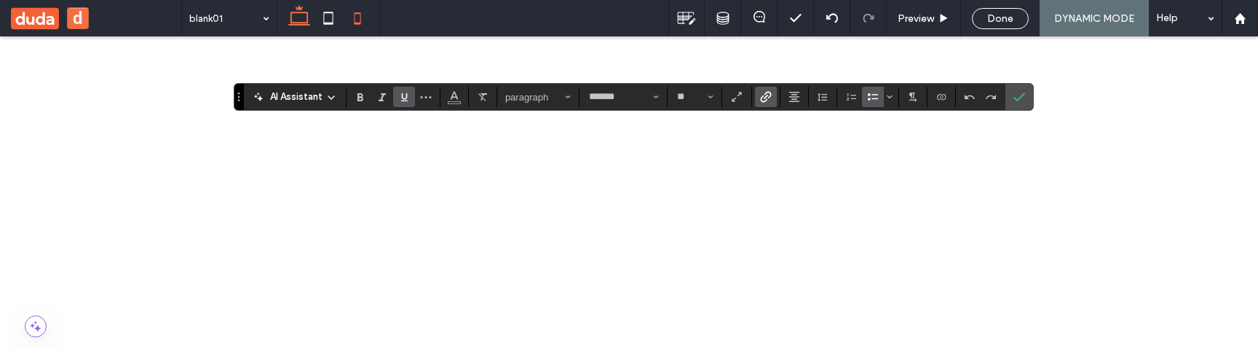
click at [299, 15] on icon at bounding box center [299, 18] width 29 height 29
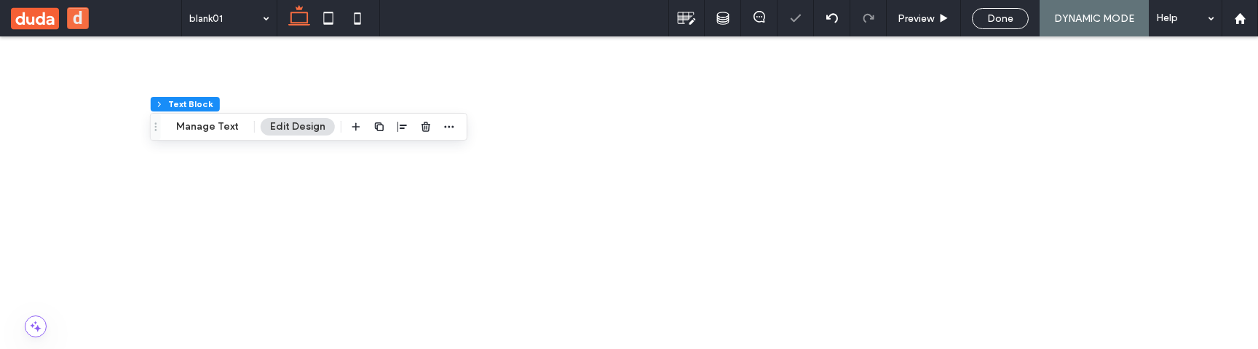
scroll to position [731, 0]
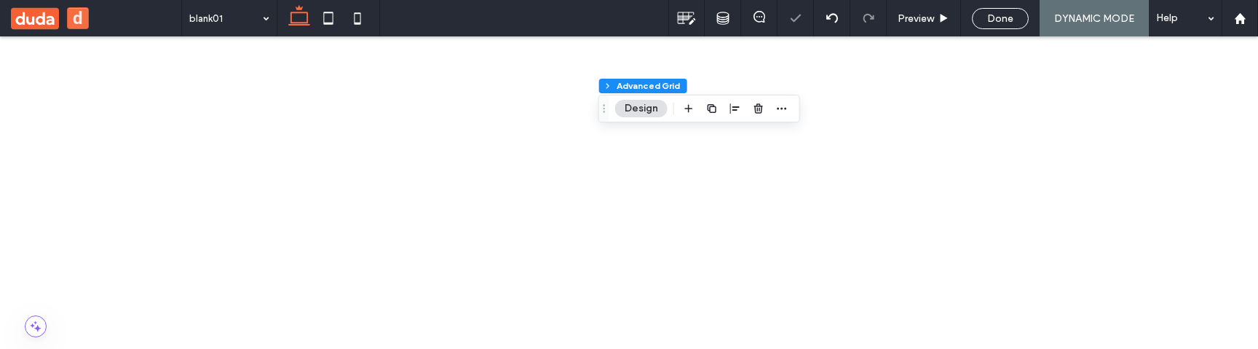
click at [690, 103] on icon "button" at bounding box center [689, 109] width 12 height 12
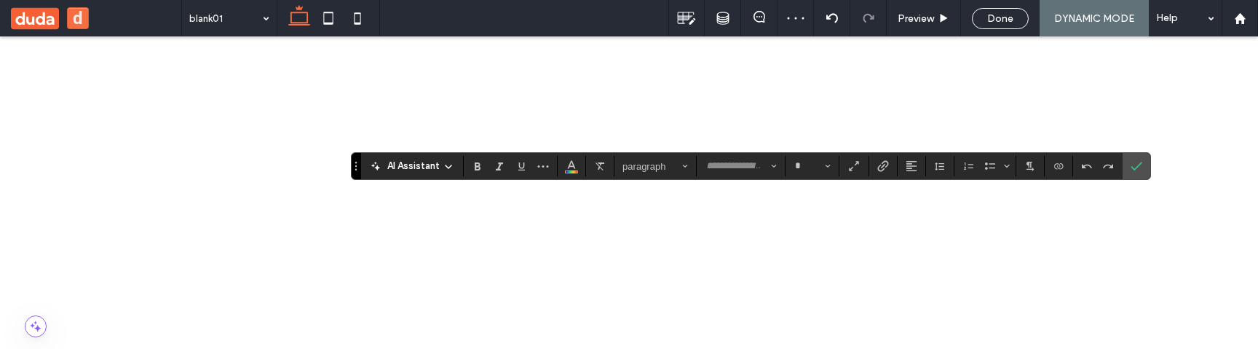
type input "*******"
click at [820, 167] on button "**" at bounding box center [812, 166] width 48 height 20
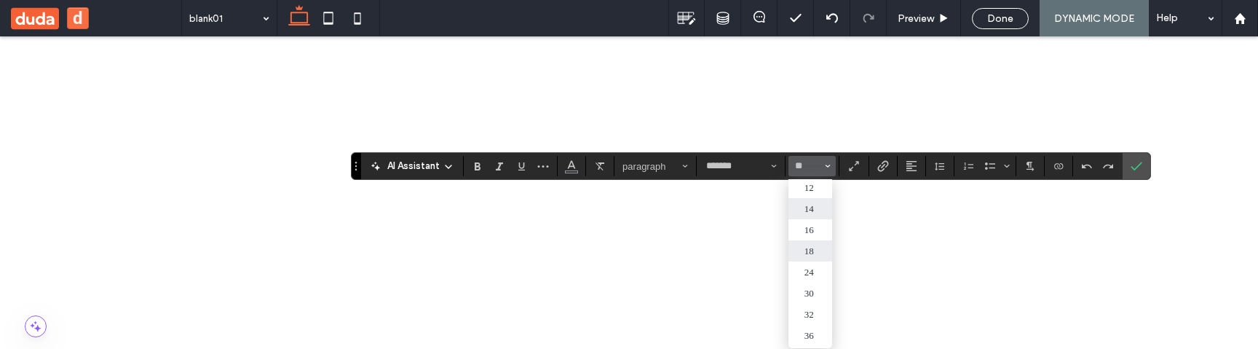
scroll to position [109, 0]
click at [812, 268] on label "30" at bounding box center [810, 270] width 44 height 21
type input "**"
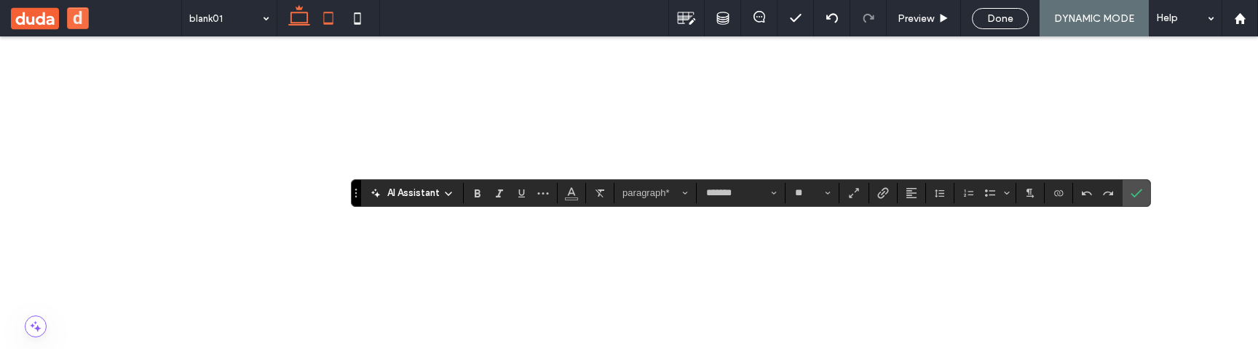
click at [325, 33] on span at bounding box center [328, 18] width 29 height 36
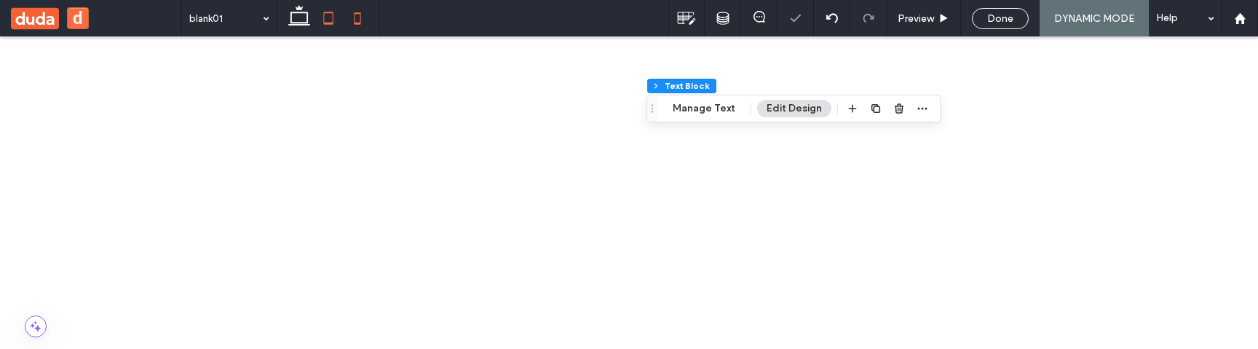
scroll to position [545, 0]
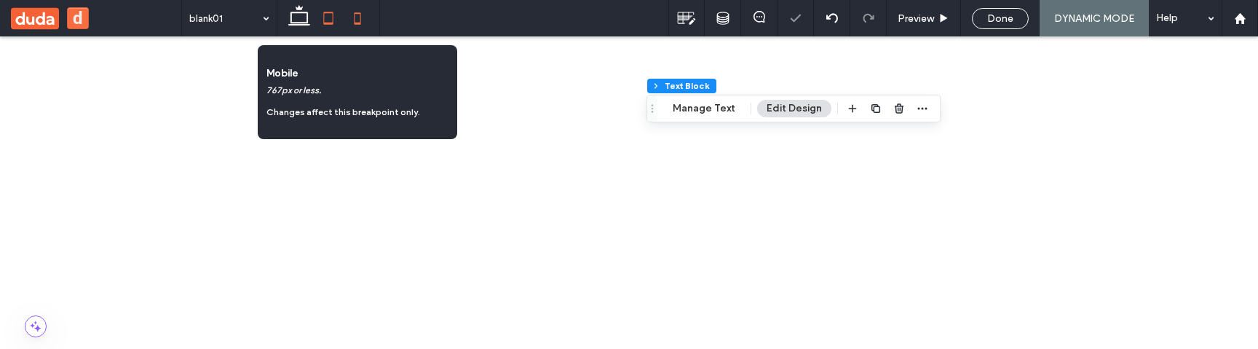
click at [361, 28] on icon at bounding box center [357, 18] width 29 height 29
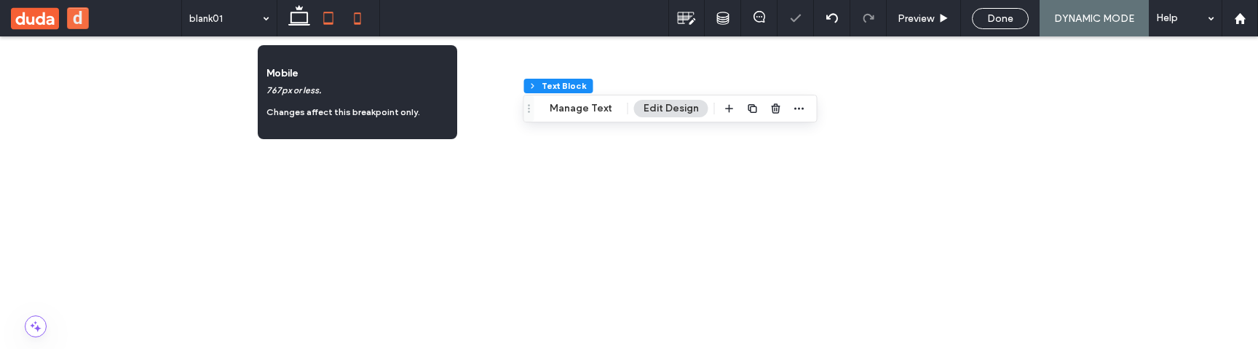
click at [334, 24] on icon at bounding box center [328, 18] width 29 height 29
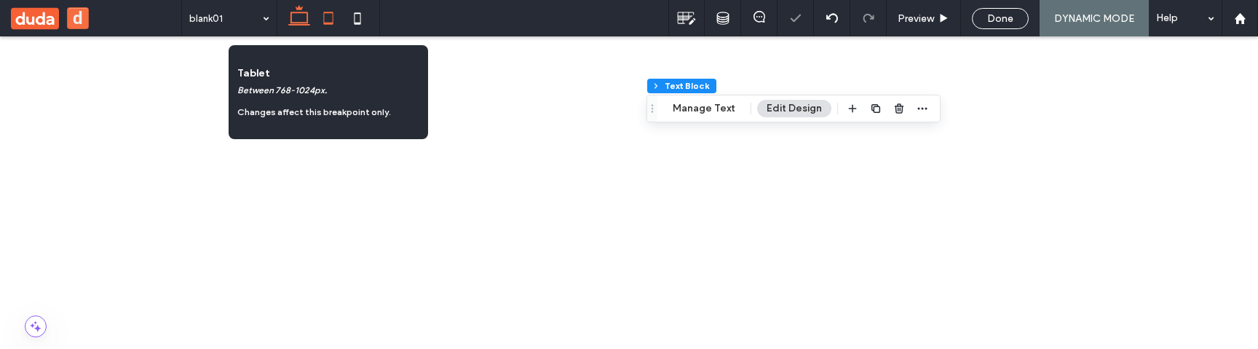
click at [291, 24] on use at bounding box center [299, 15] width 22 height 20
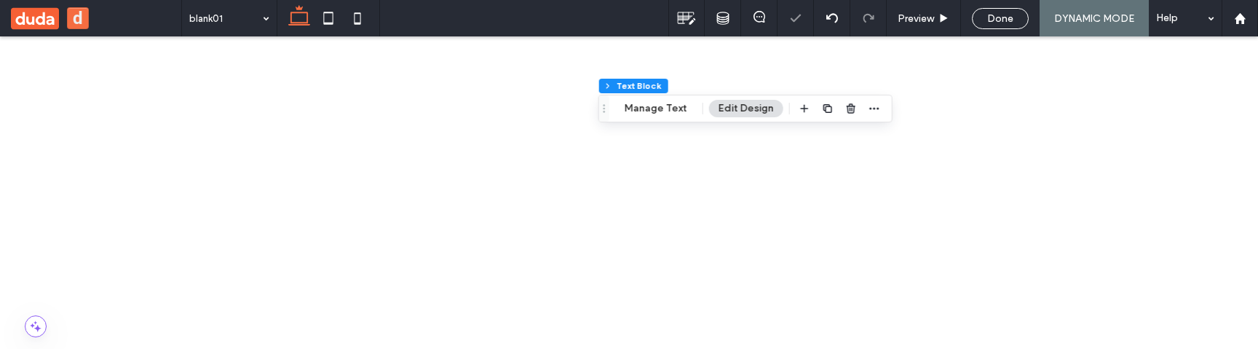
scroll to position [803, 0]
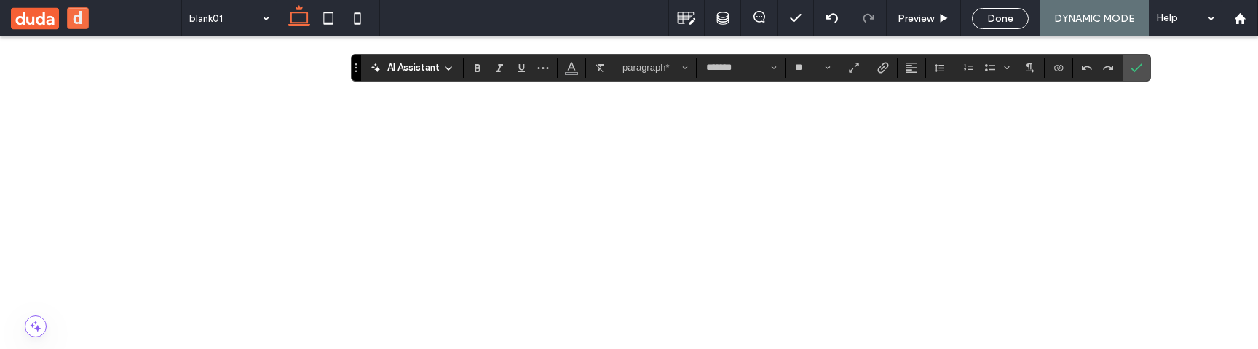
drag, startPoint x: 725, startPoint y: 935, endPoint x: 488, endPoint y: 778, distance: 283.6
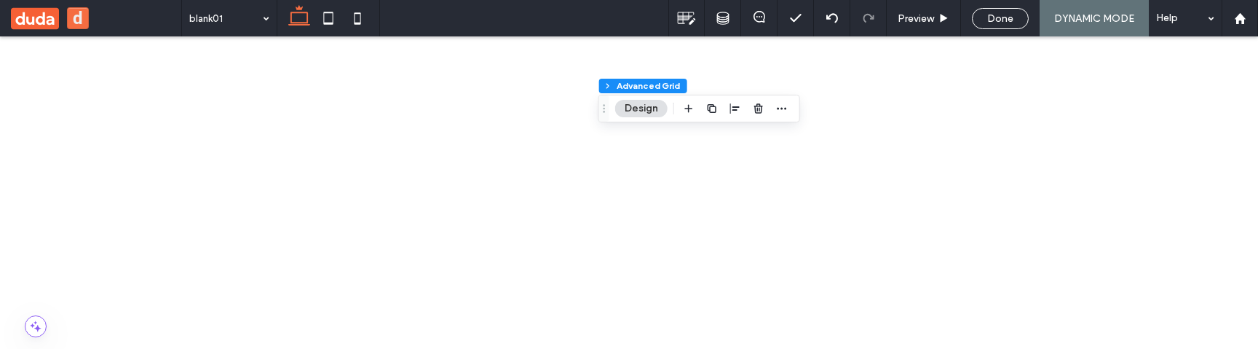
scroll to position [686, 0]
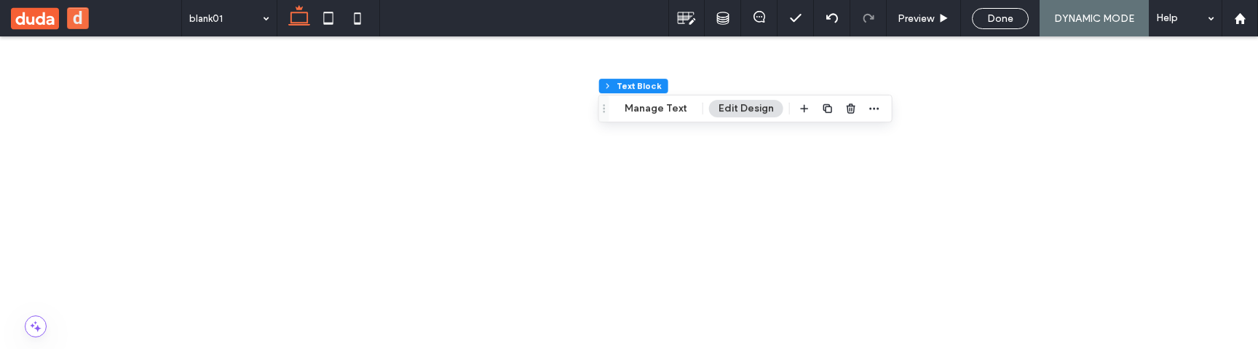
type input "*******"
type input "**"
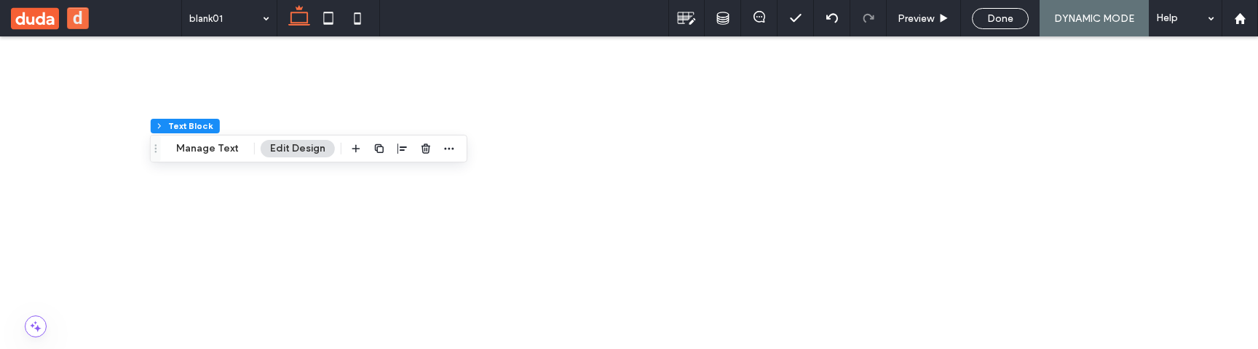
scroll to position [712, 0]
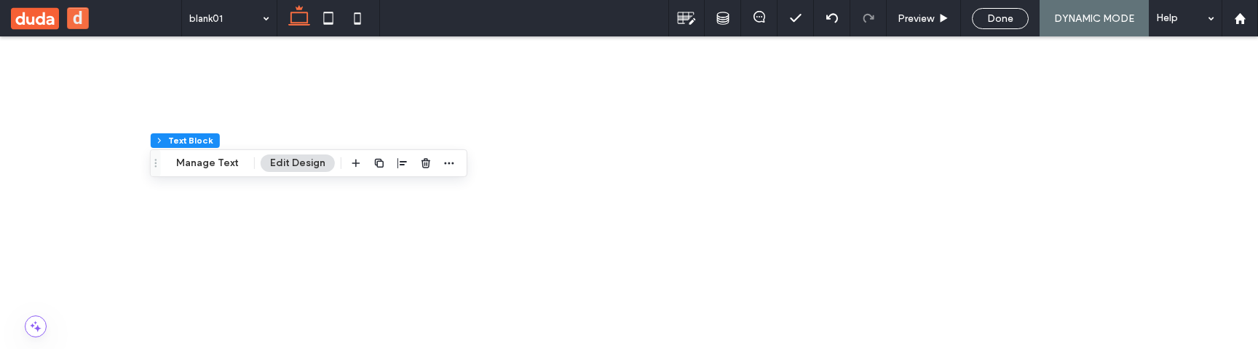
scroll to position [74, 0]
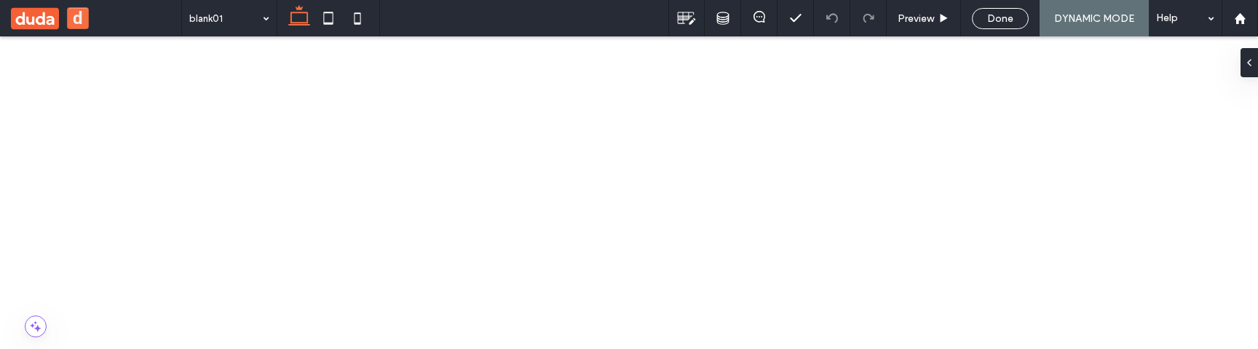
scroll to position [430, 0]
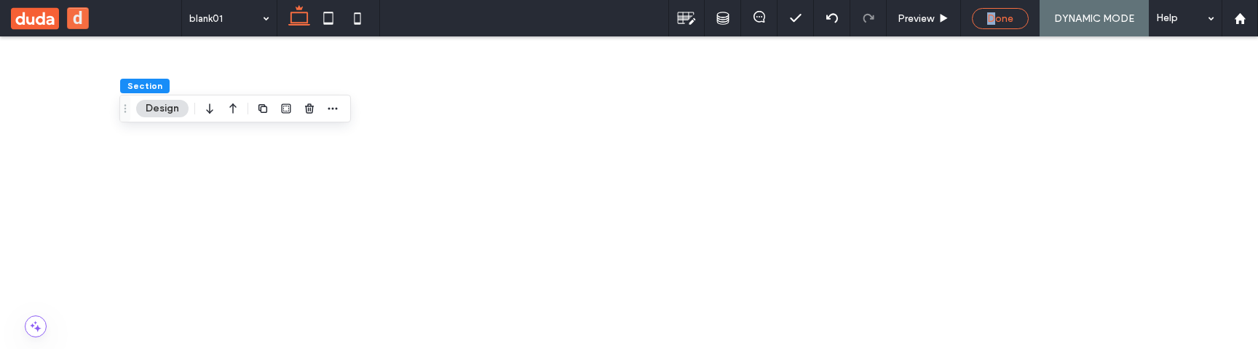
click at [991, 17] on span "Done" at bounding box center [1000, 18] width 26 height 12
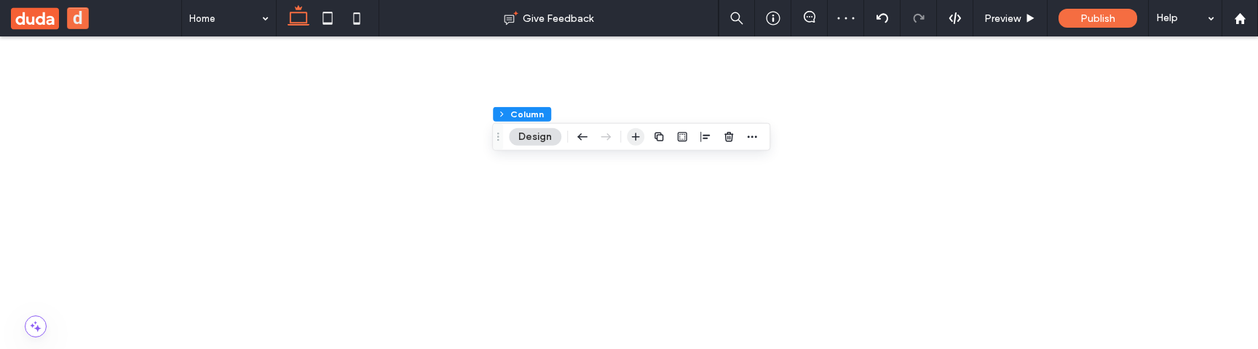
click at [638, 140] on icon "button" at bounding box center [636, 137] width 12 height 12
